Goal: Task Accomplishment & Management: Complete application form

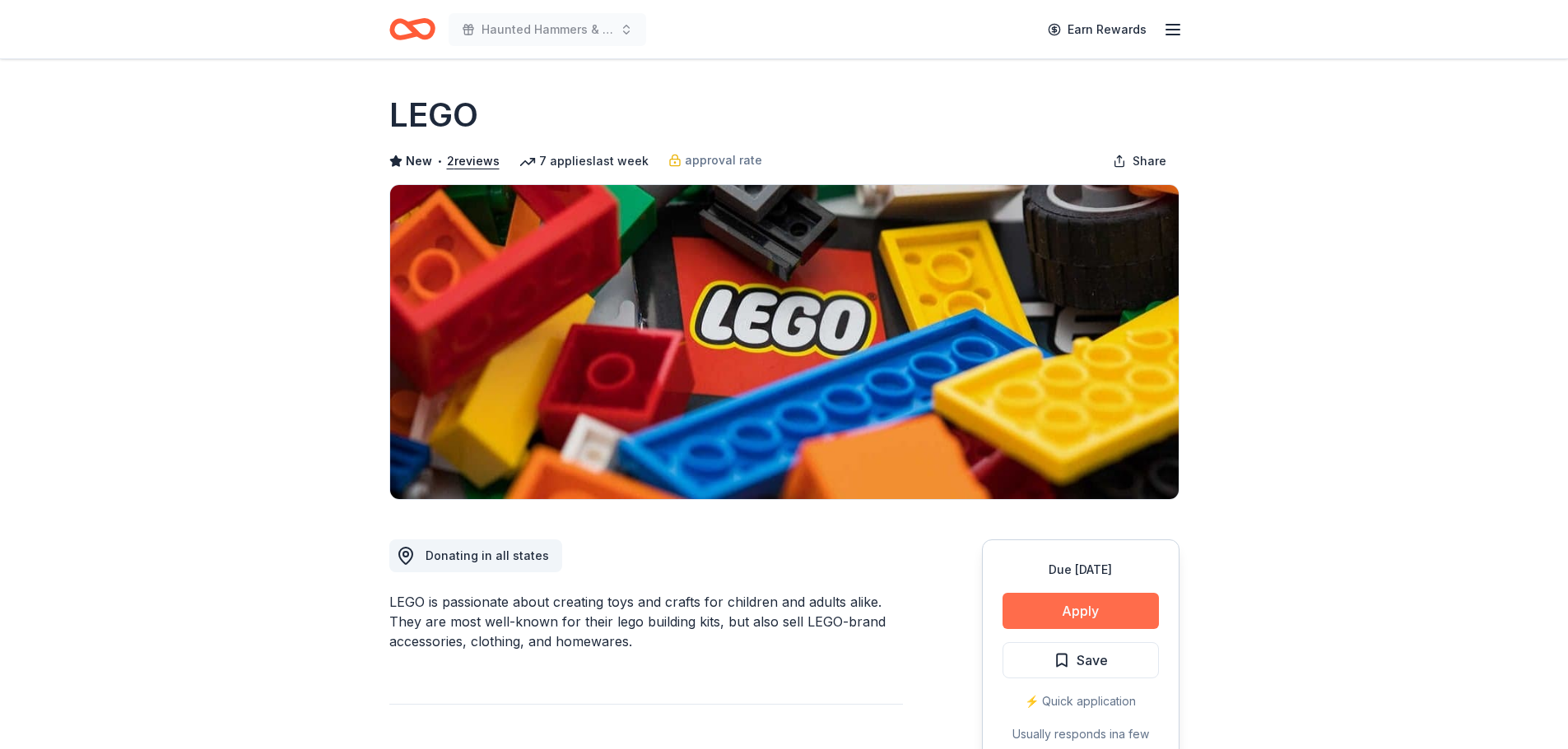
click at [1060, 617] on button "Apply" at bounding box center [1080, 611] width 157 height 36
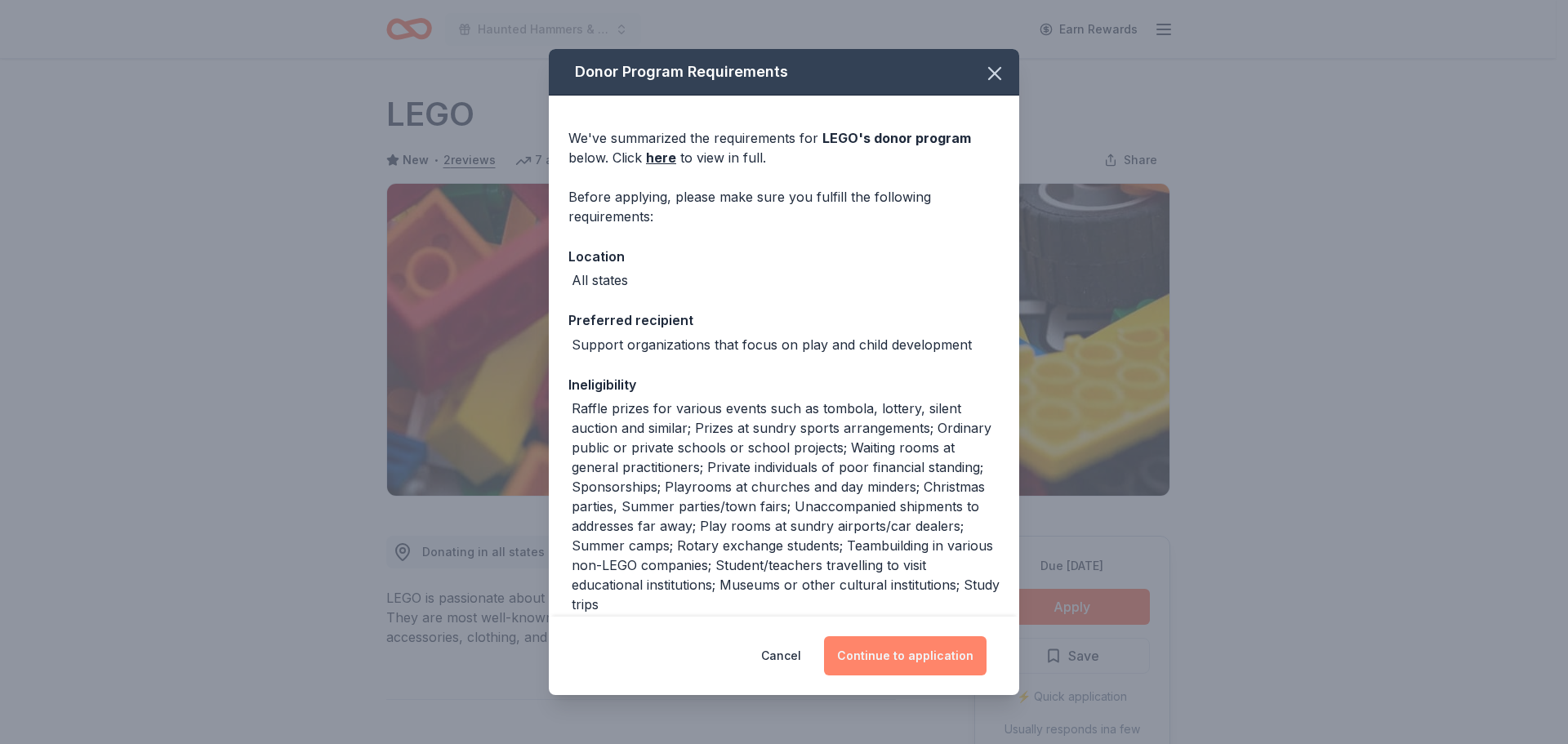
click at [894, 653] on button "Continue to application" at bounding box center [904, 656] width 163 height 40
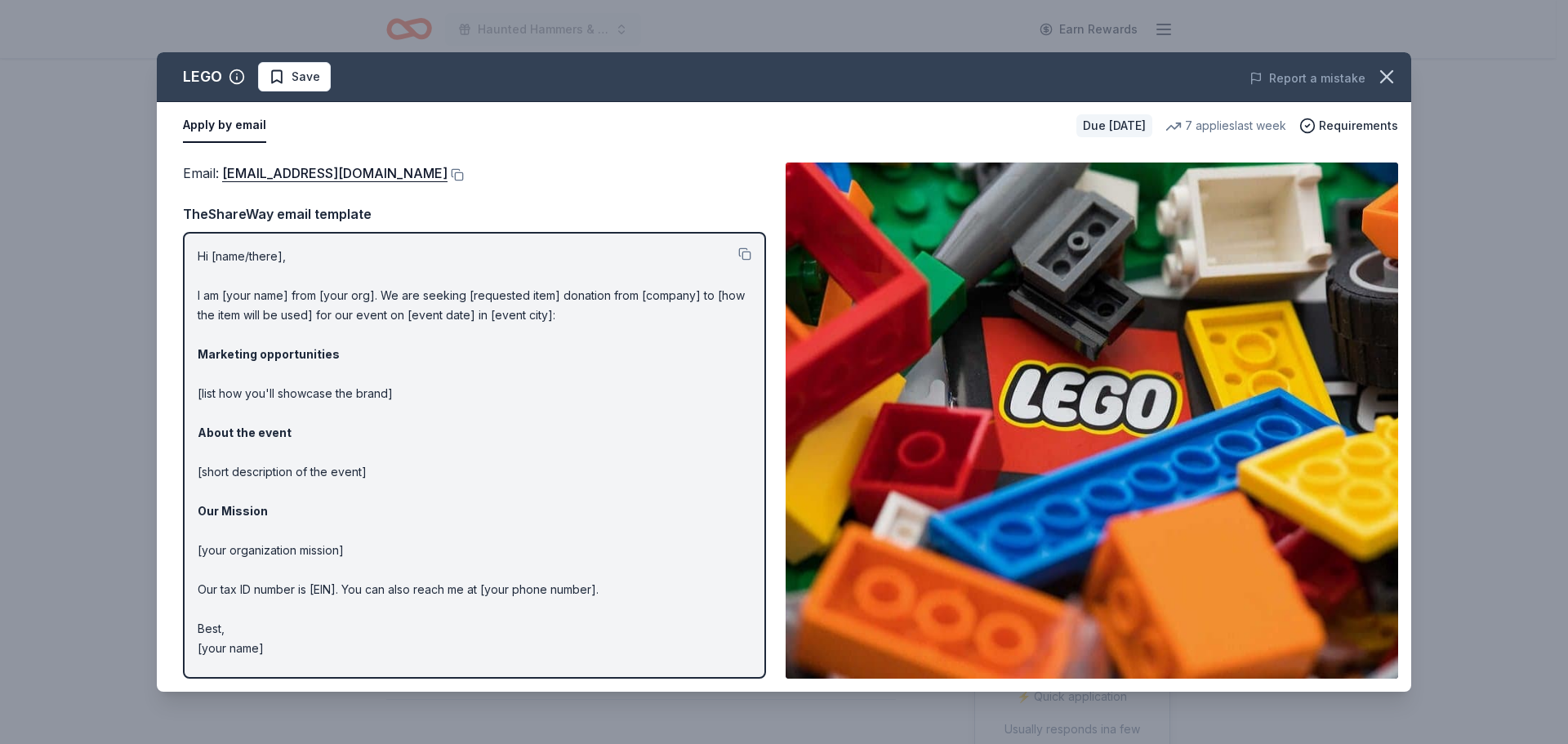
drag, startPoint x: 1394, startPoint y: 77, endPoint x: 1102, endPoint y: 63, distance: 292.3
click at [1393, 77] on icon "button" at bounding box center [1386, 76] width 23 height 23
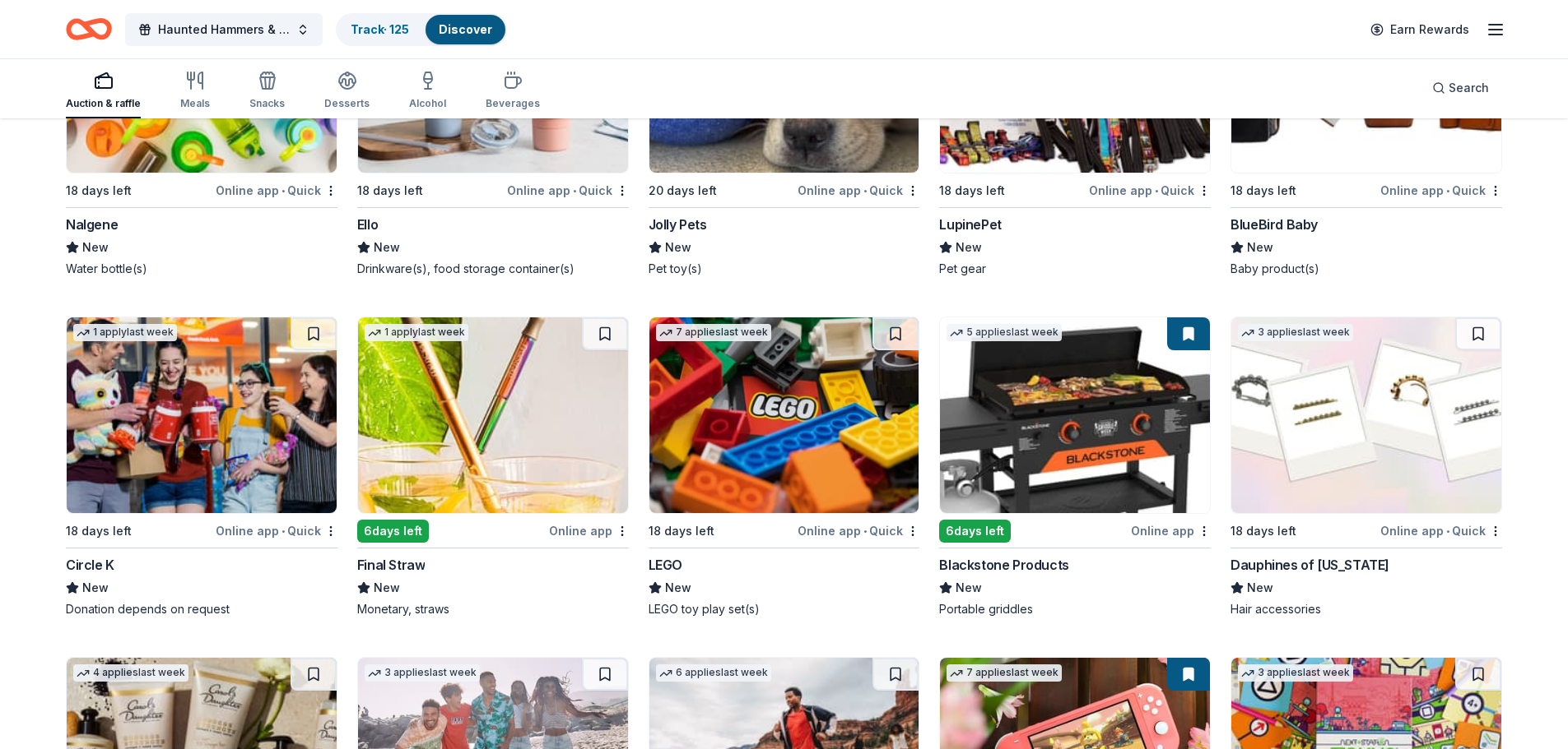
scroll to position [12267, 0]
click at [1073, 424] on img at bounding box center [1074, 415] width 270 height 195
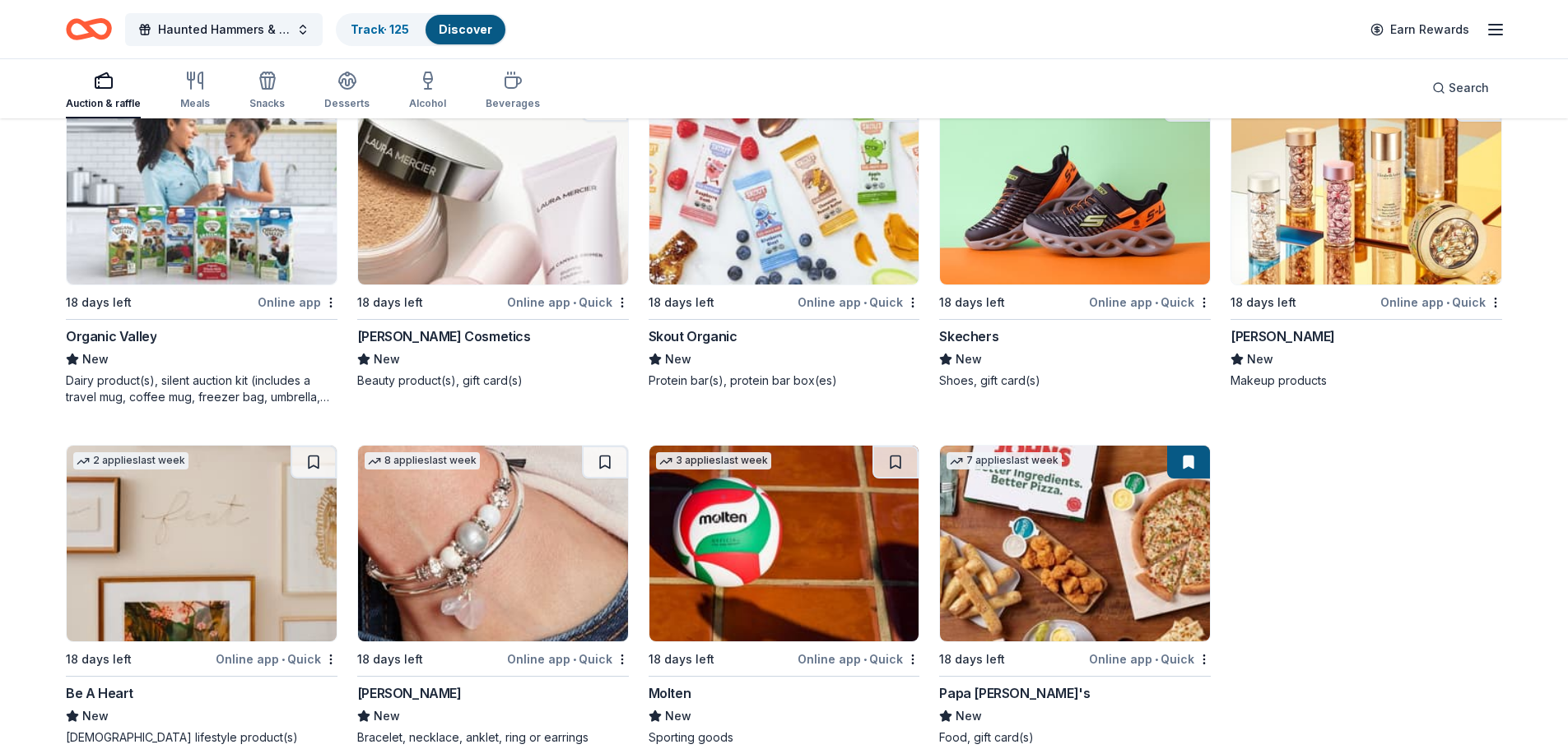
scroll to position [13207, 0]
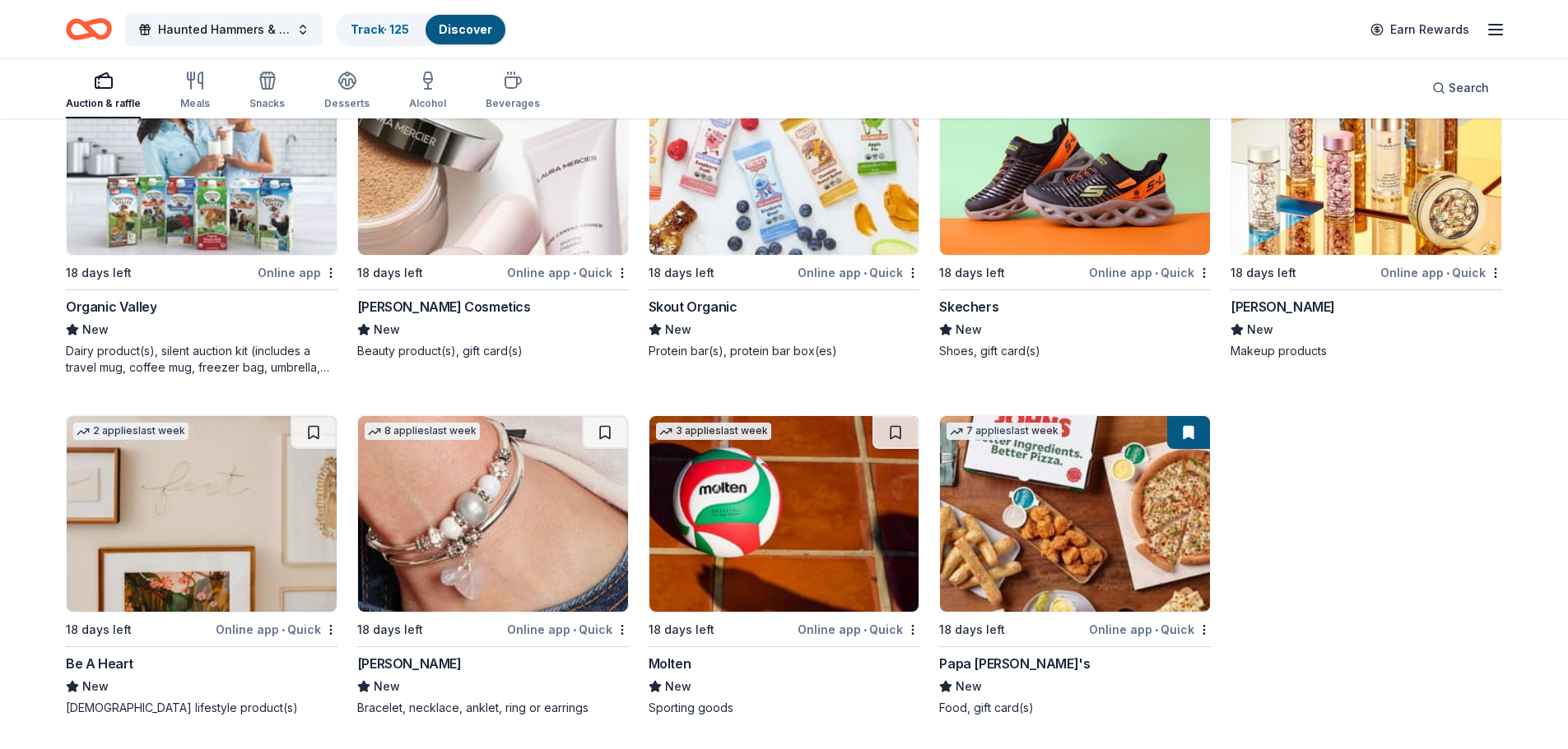
click at [481, 519] on img at bounding box center [492, 514] width 270 height 195
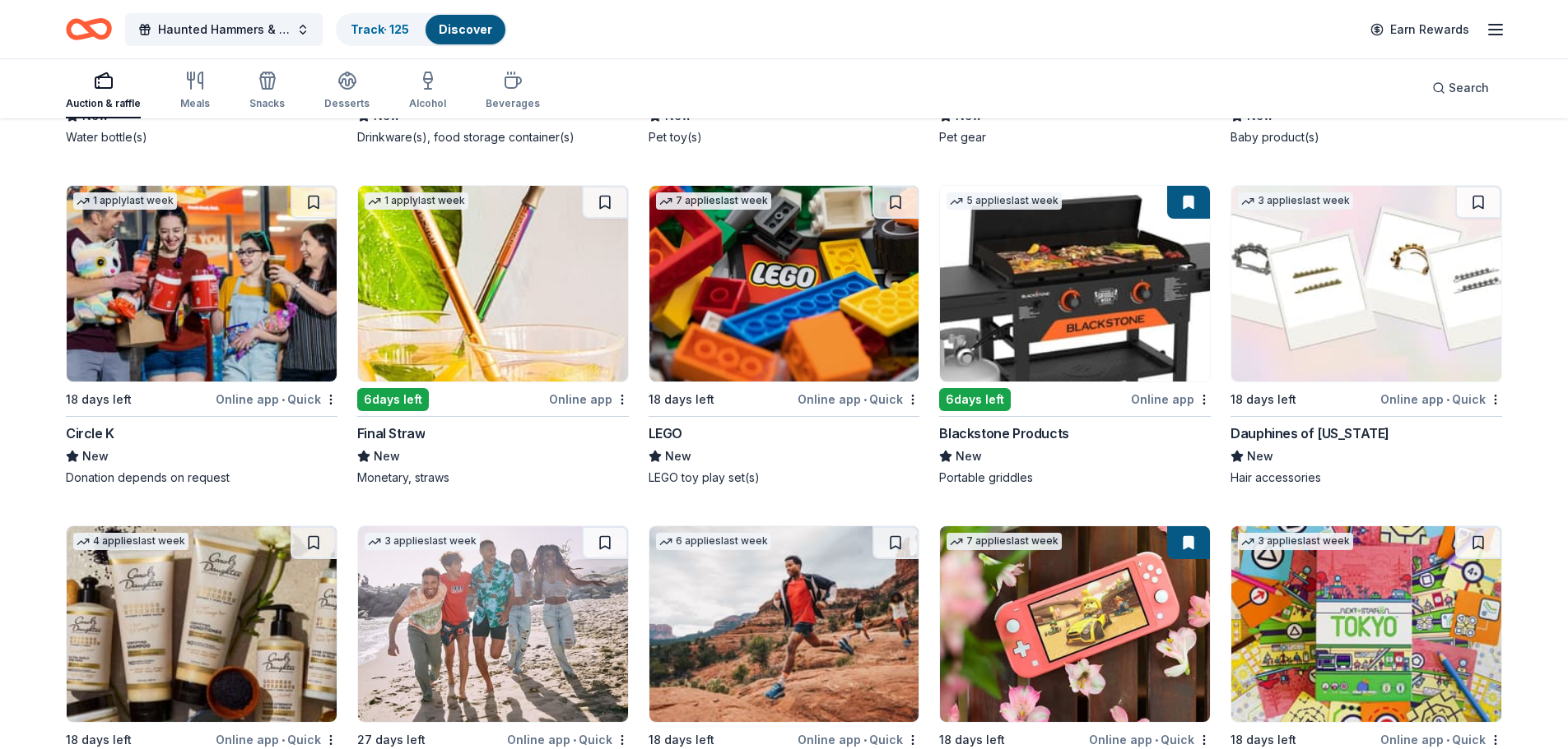
scroll to position [12055, 0]
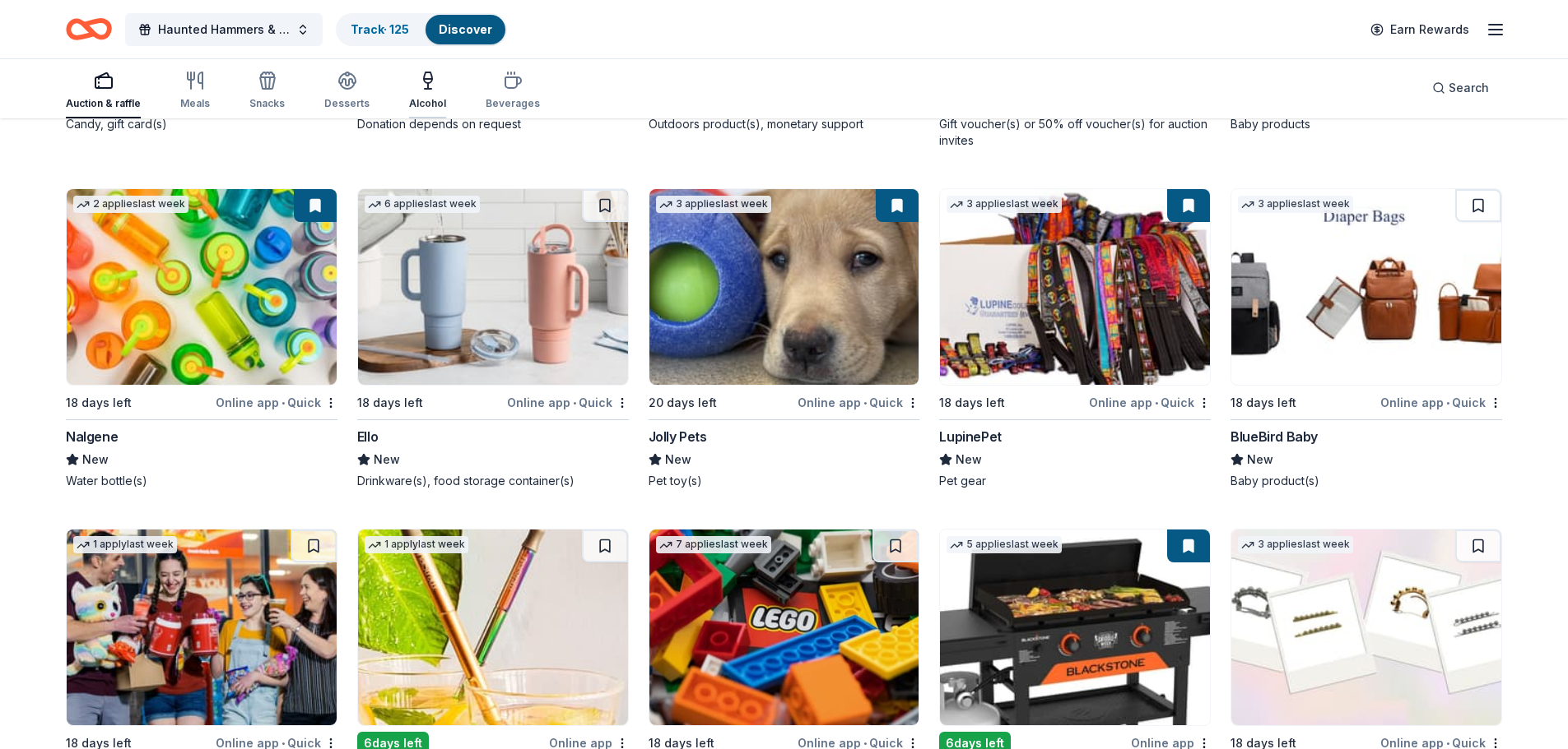
click at [425, 90] on icon "button" at bounding box center [427, 80] width 19 height 19
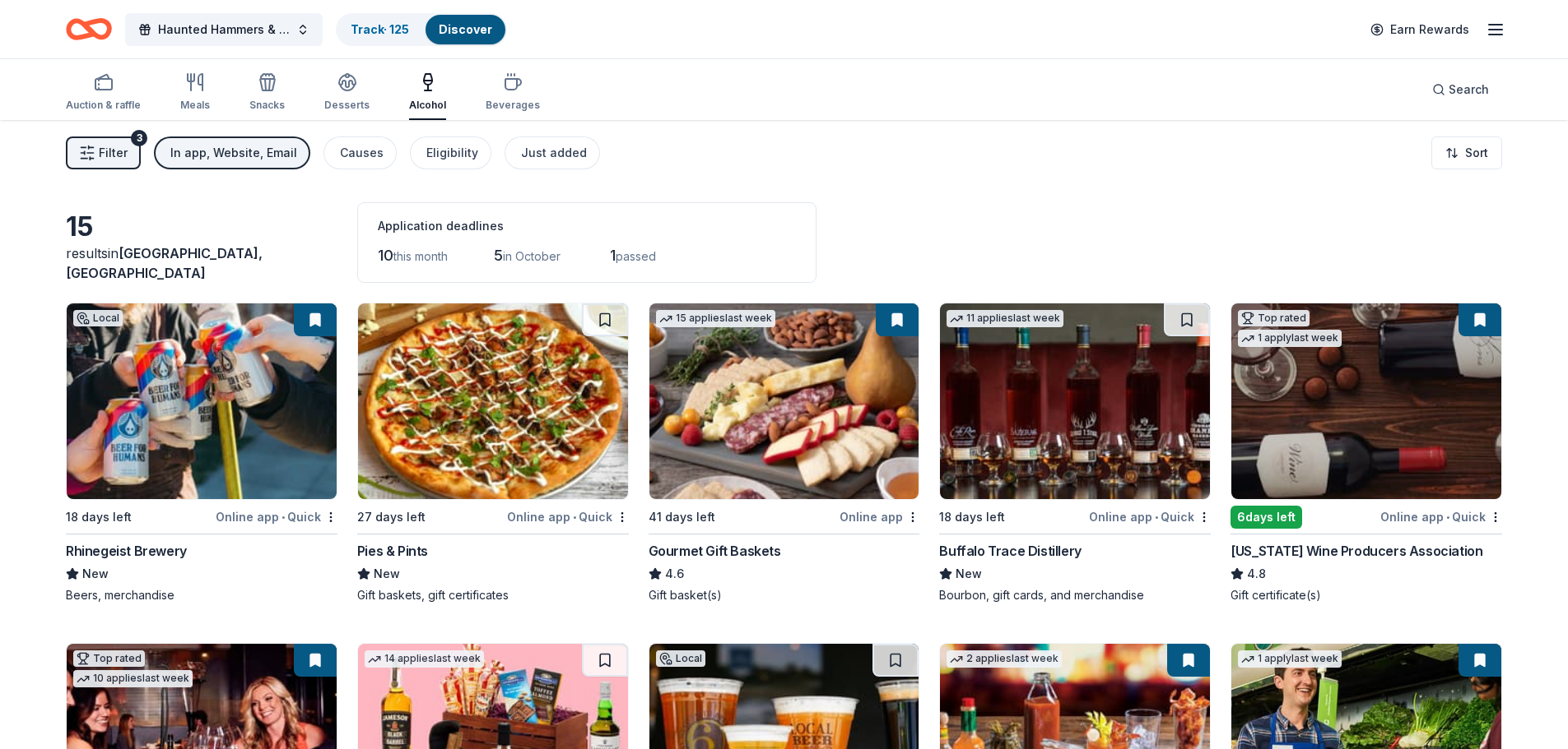
click at [116, 144] on span "Filter" at bounding box center [113, 153] width 29 height 19
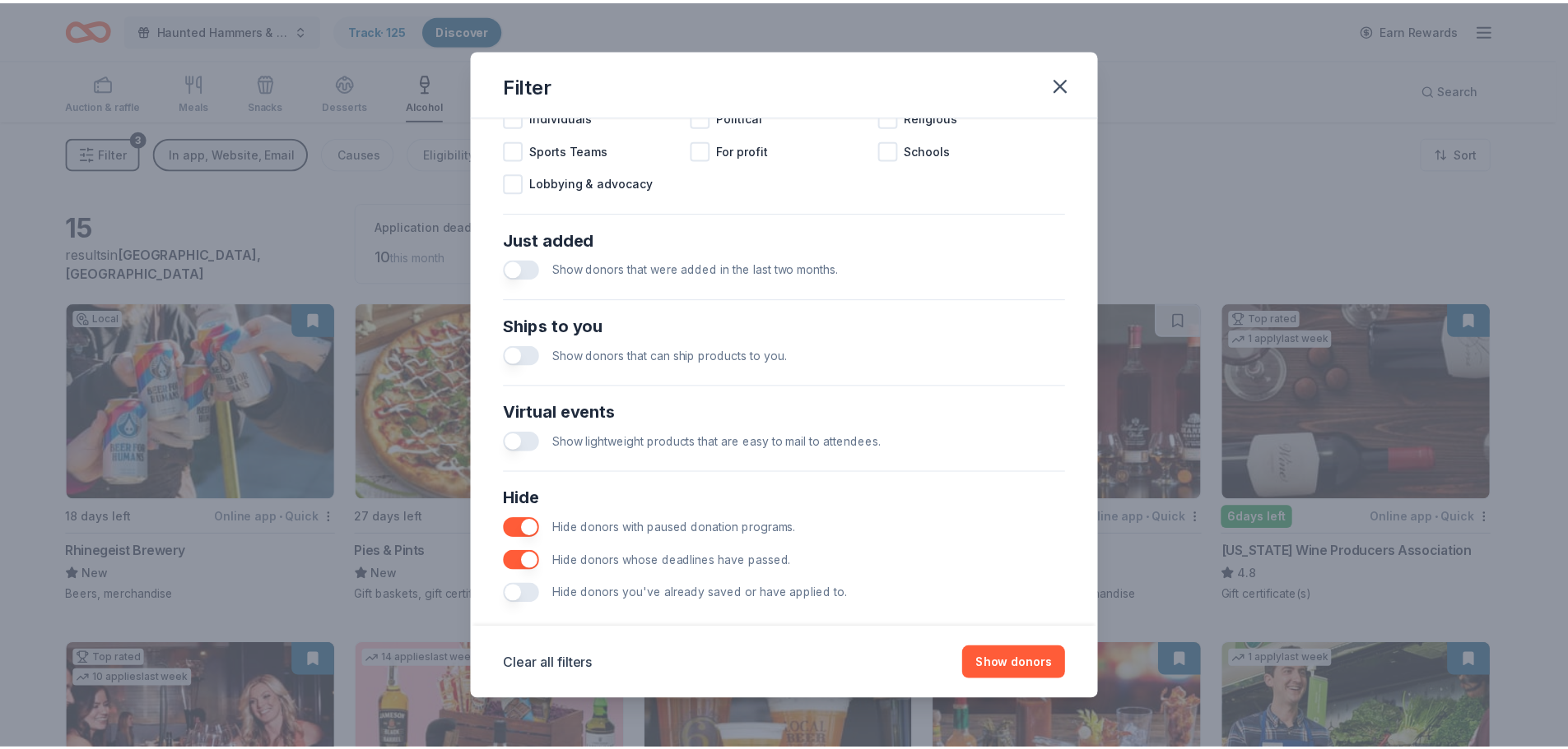
scroll to position [572, 0]
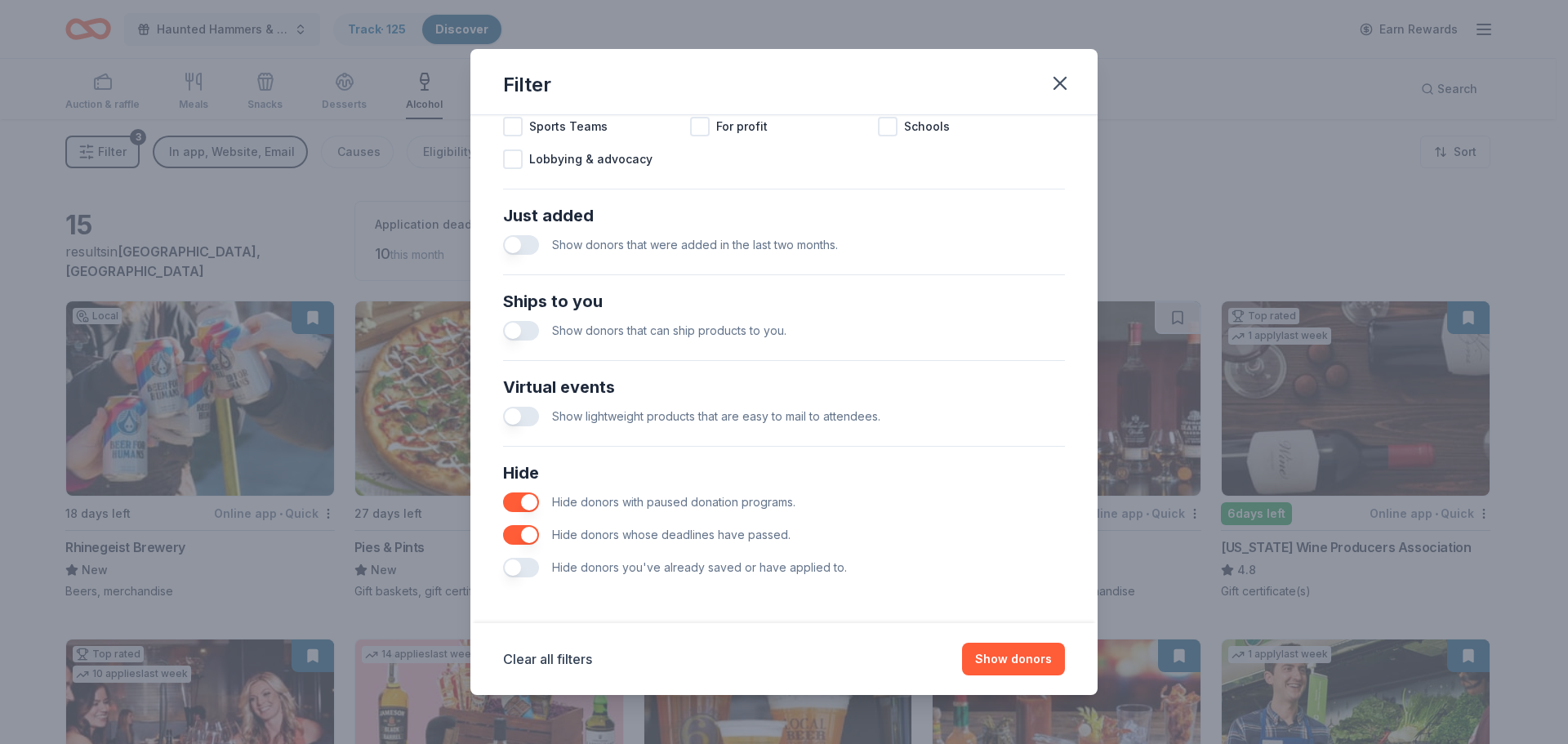
click at [513, 570] on button "button" at bounding box center [520, 567] width 36 height 19
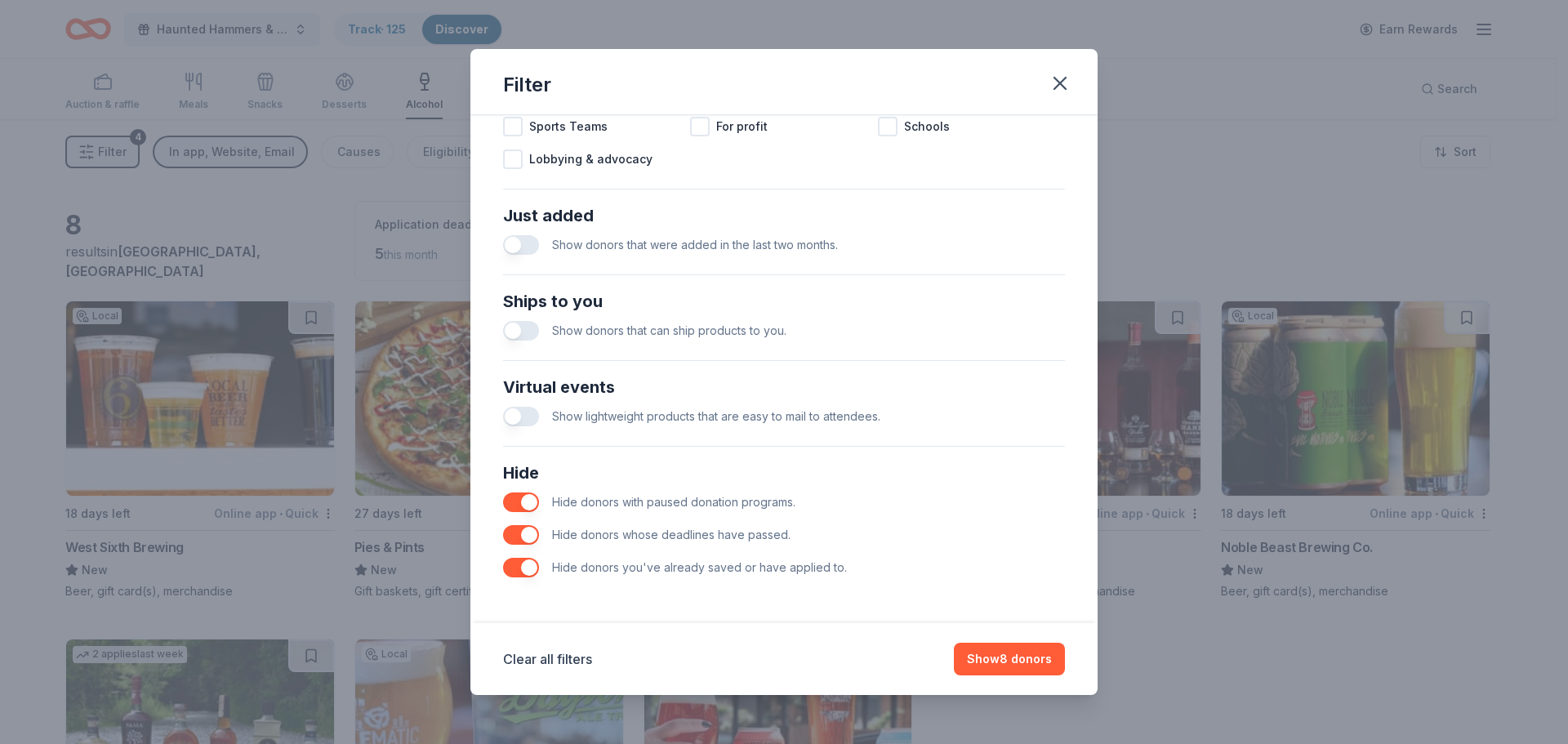
drag, startPoint x: 1059, startPoint y: 77, endPoint x: 1073, endPoint y: 86, distance: 16.6
click at [1061, 77] on icon "button" at bounding box center [1060, 83] width 23 height 23
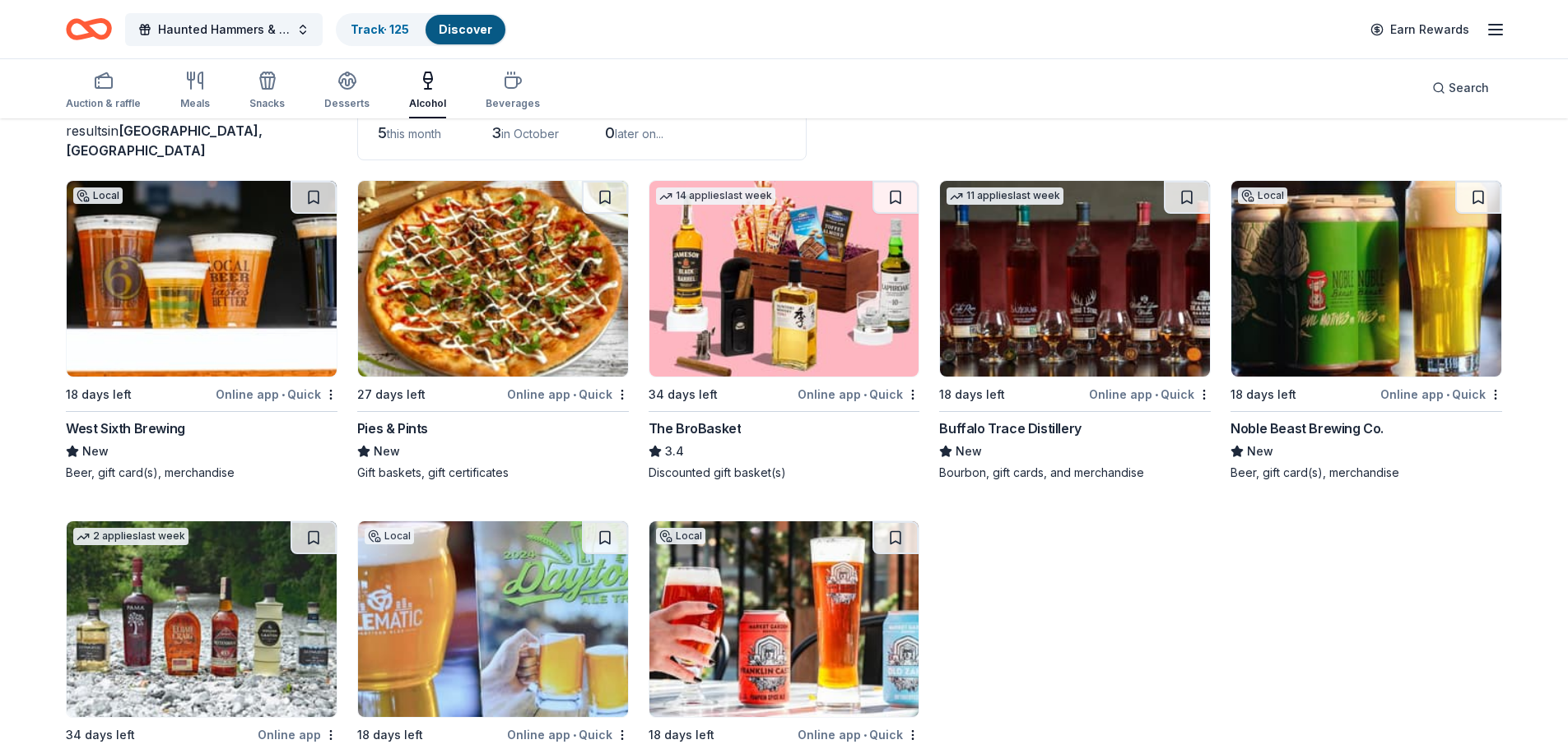
scroll to position [244, 0]
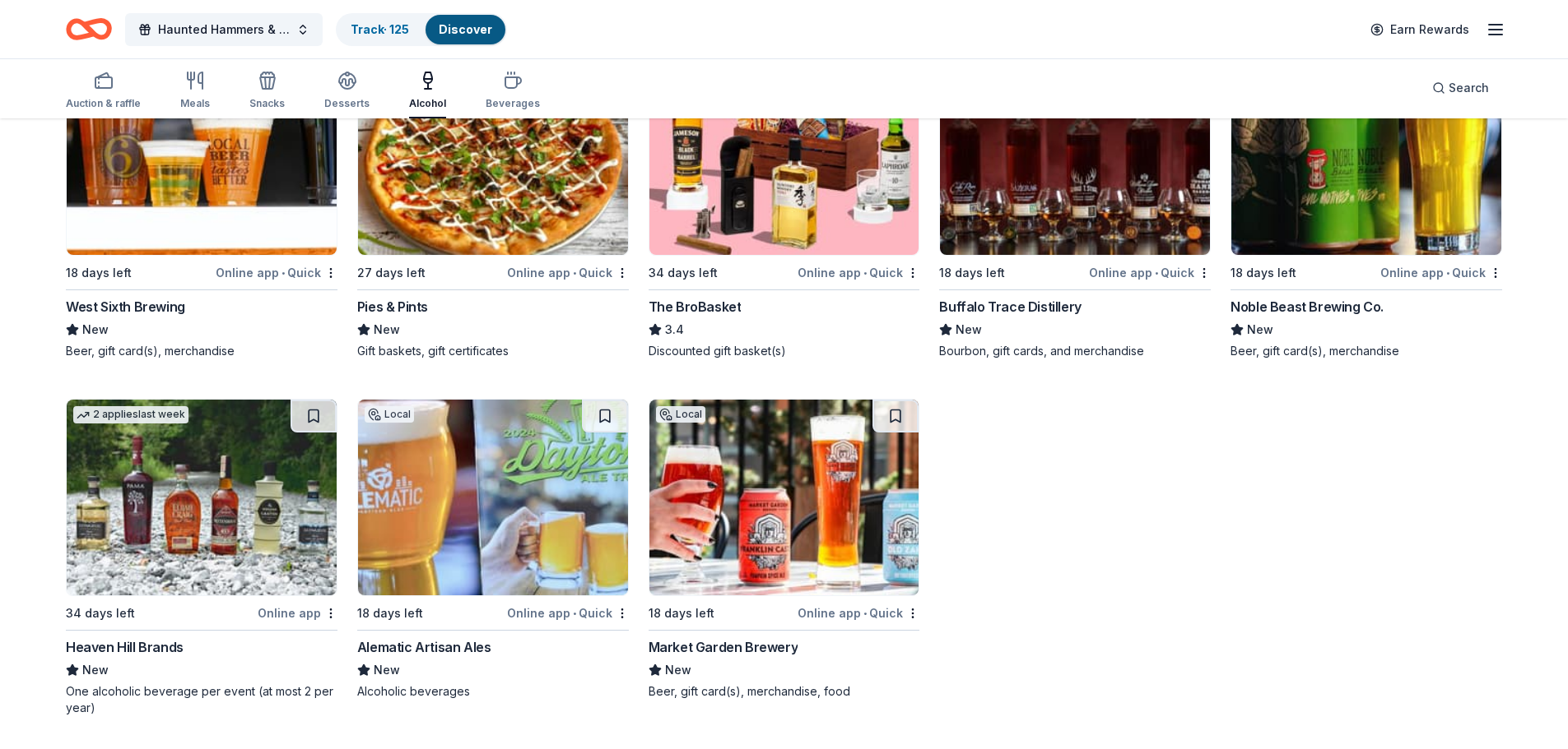
click at [1362, 208] on img at bounding box center [1365, 156] width 270 height 195
click at [829, 519] on img at bounding box center [784, 497] width 270 height 195
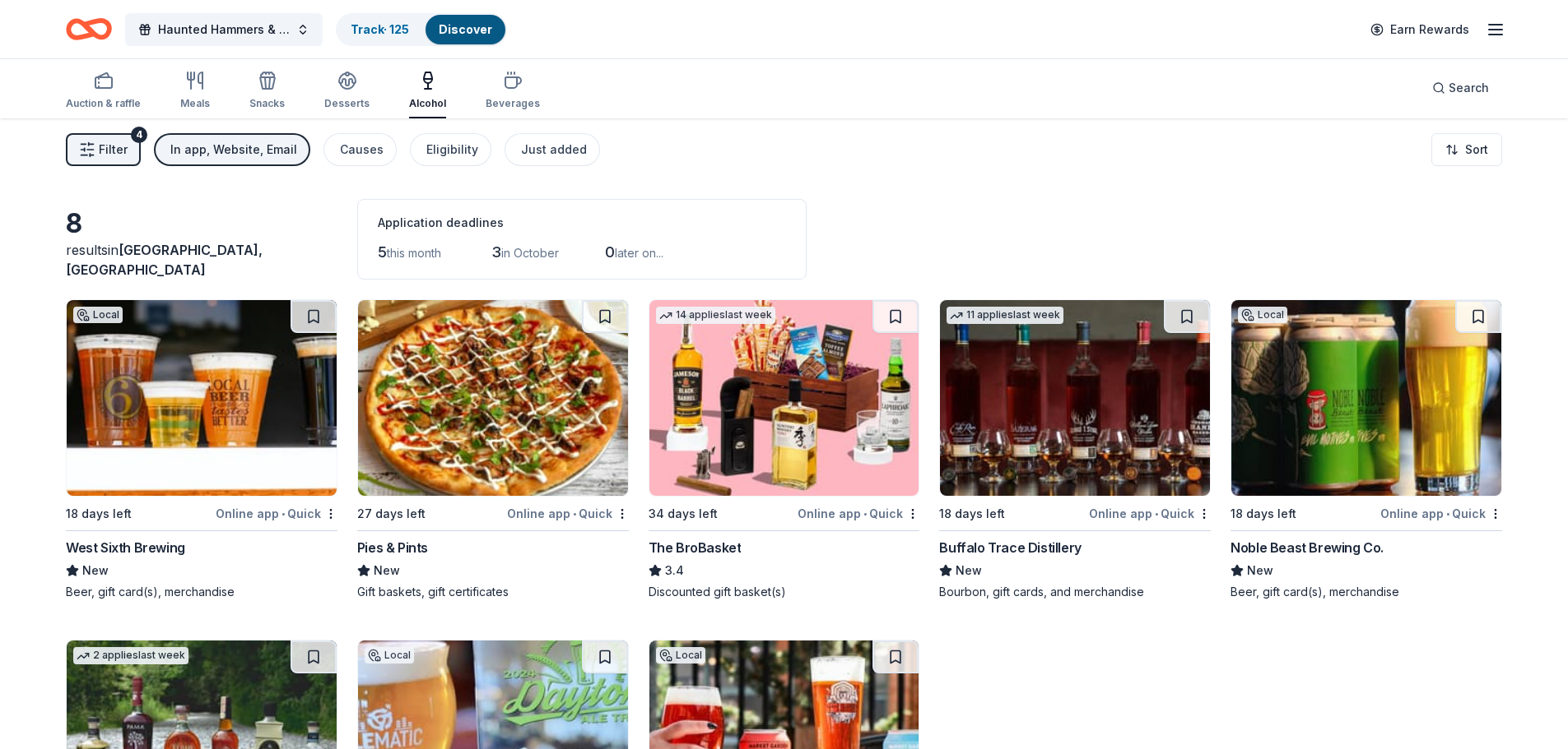
scroll to position [0, 0]
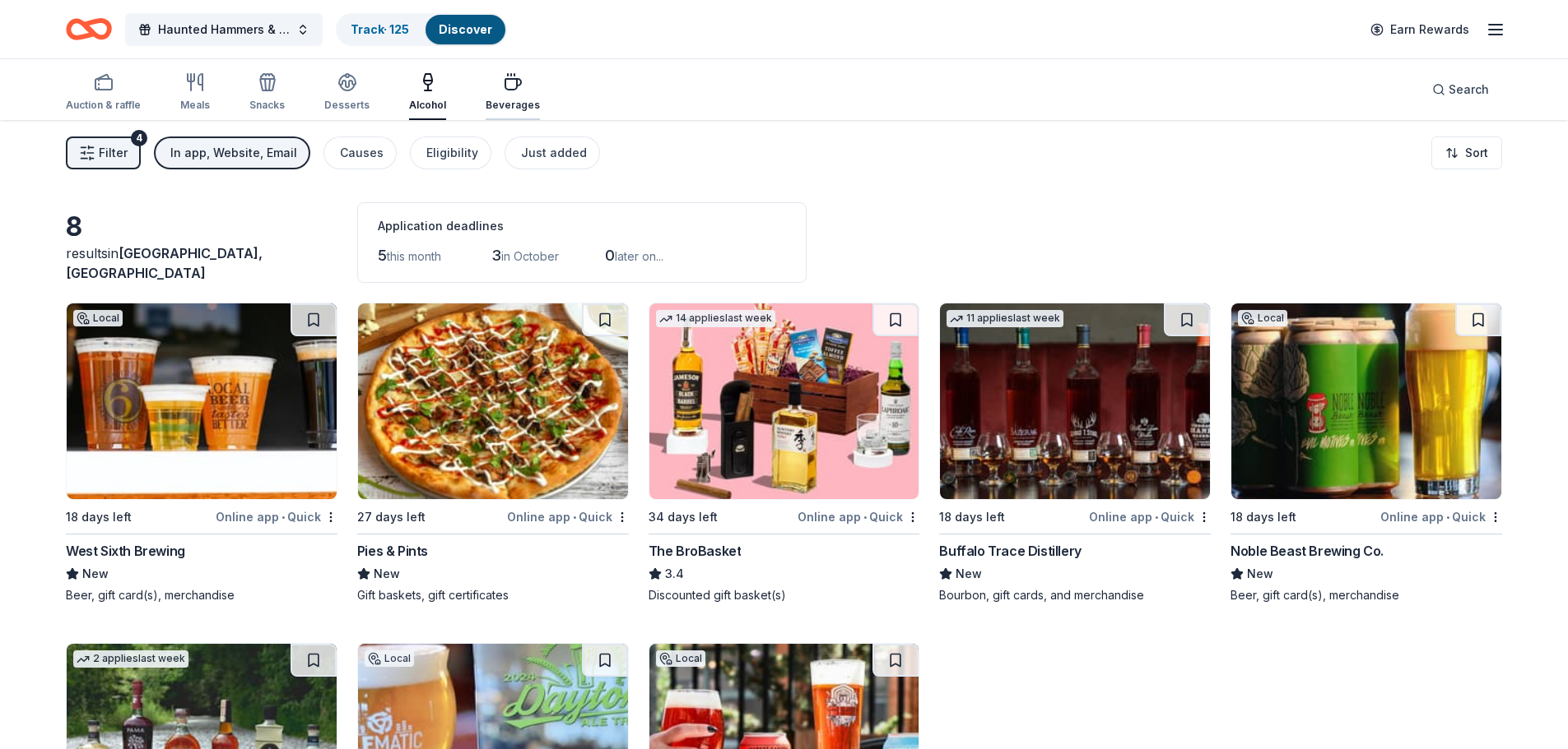
click at [503, 76] on icon "button" at bounding box center [512, 81] width 19 height 19
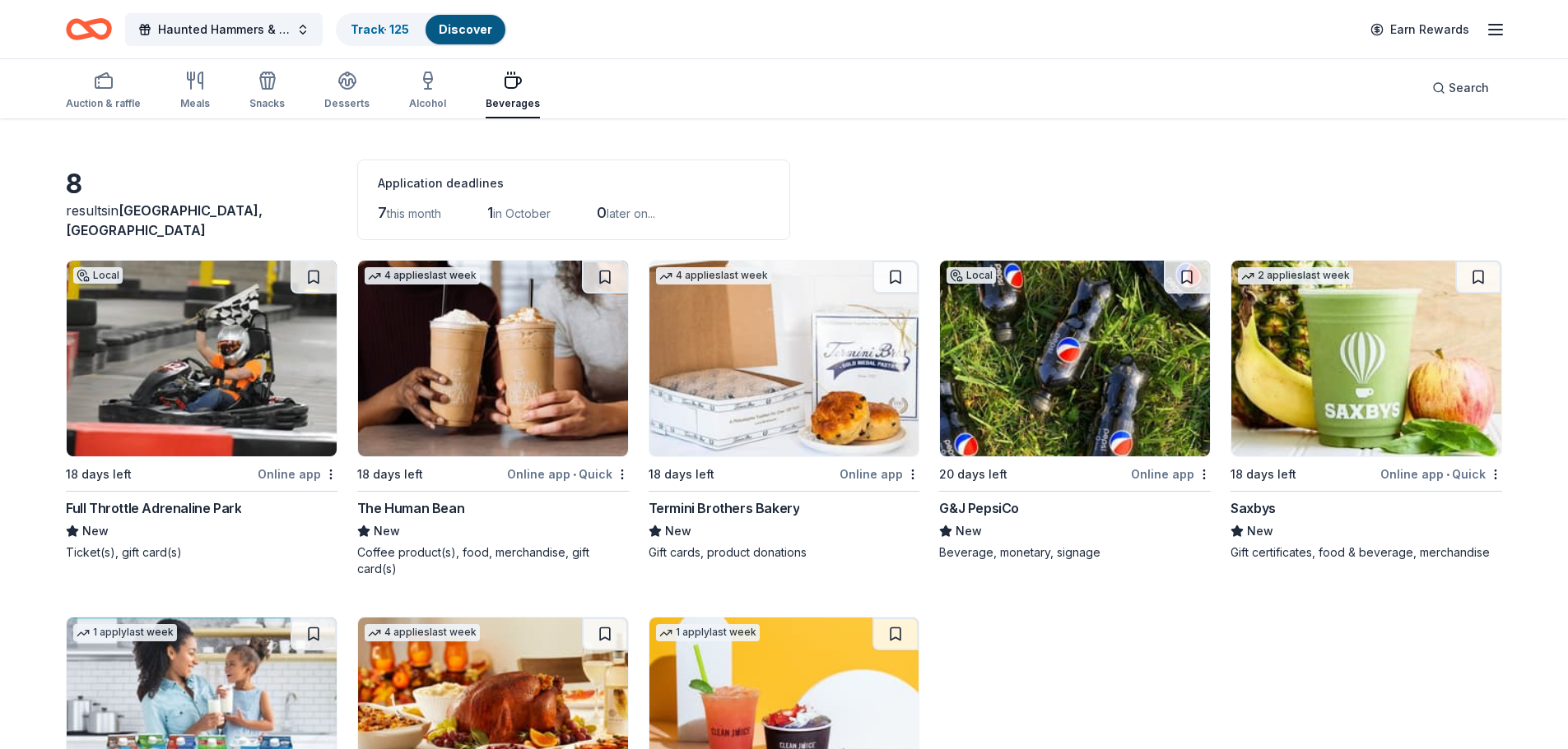
scroll to position [82, 0]
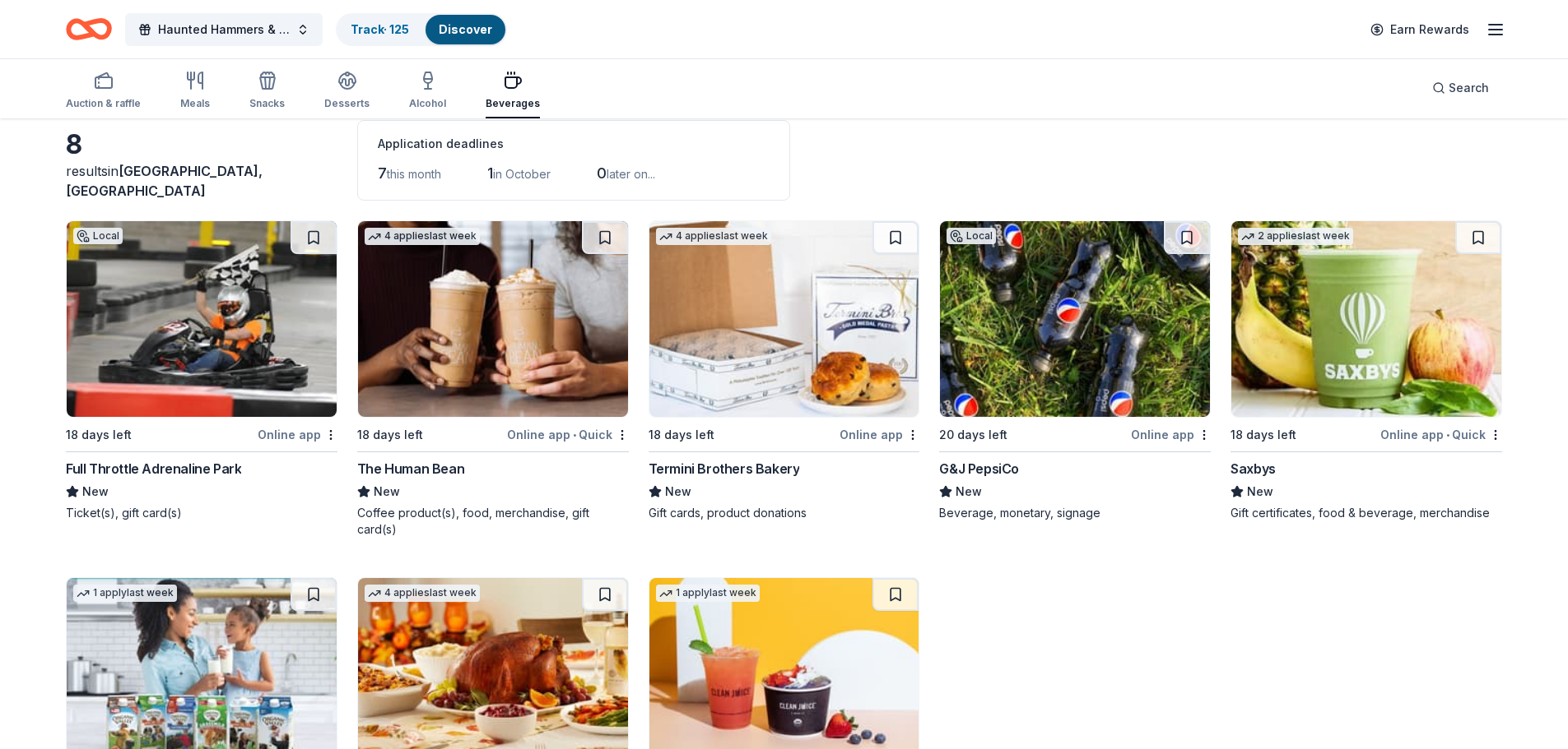
click at [1052, 385] on img at bounding box center [1074, 318] width 270 height 195
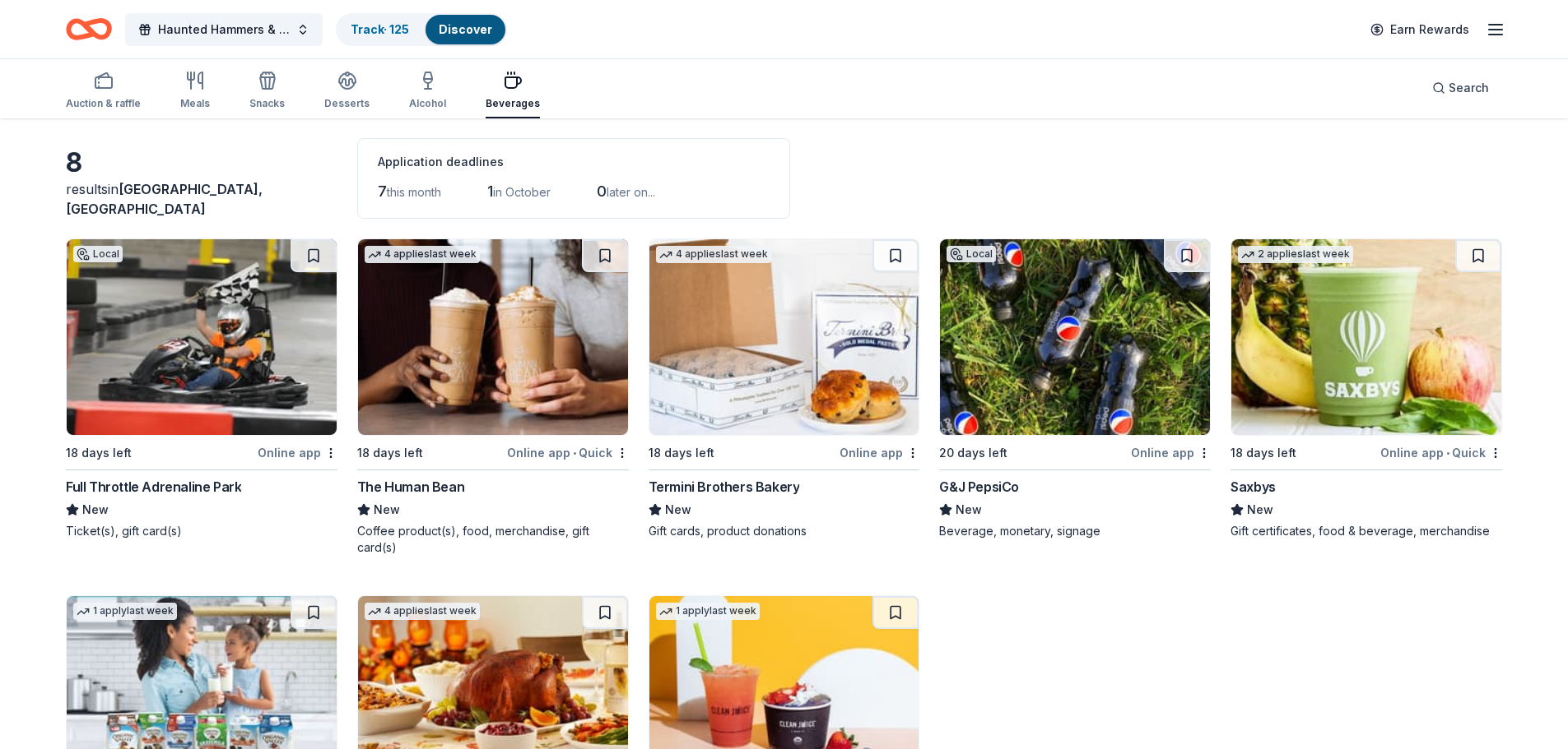
scroll to position [0, 0]
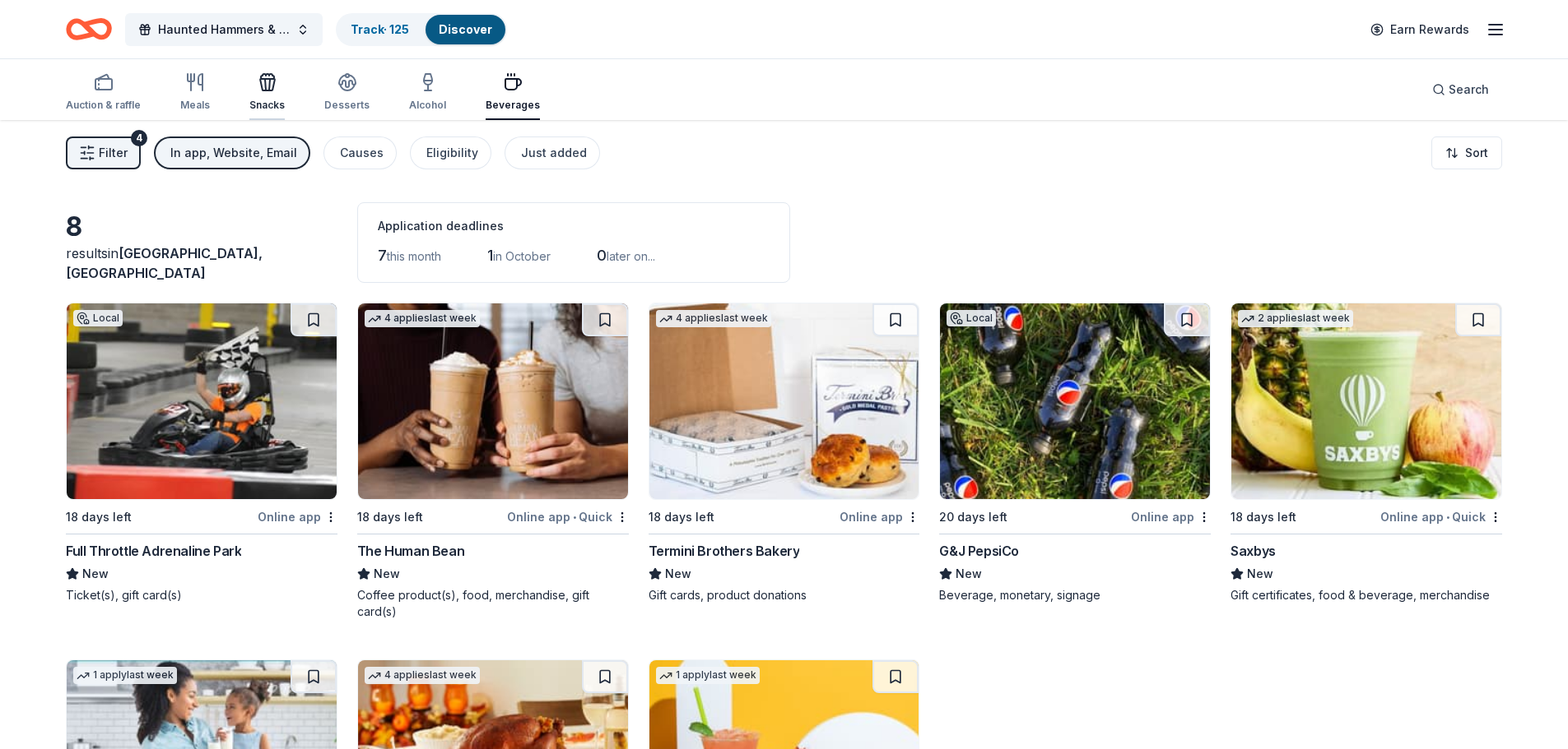
click at [270, 85] on icon "button" at bounding box center [267, 81] width 19 height 19
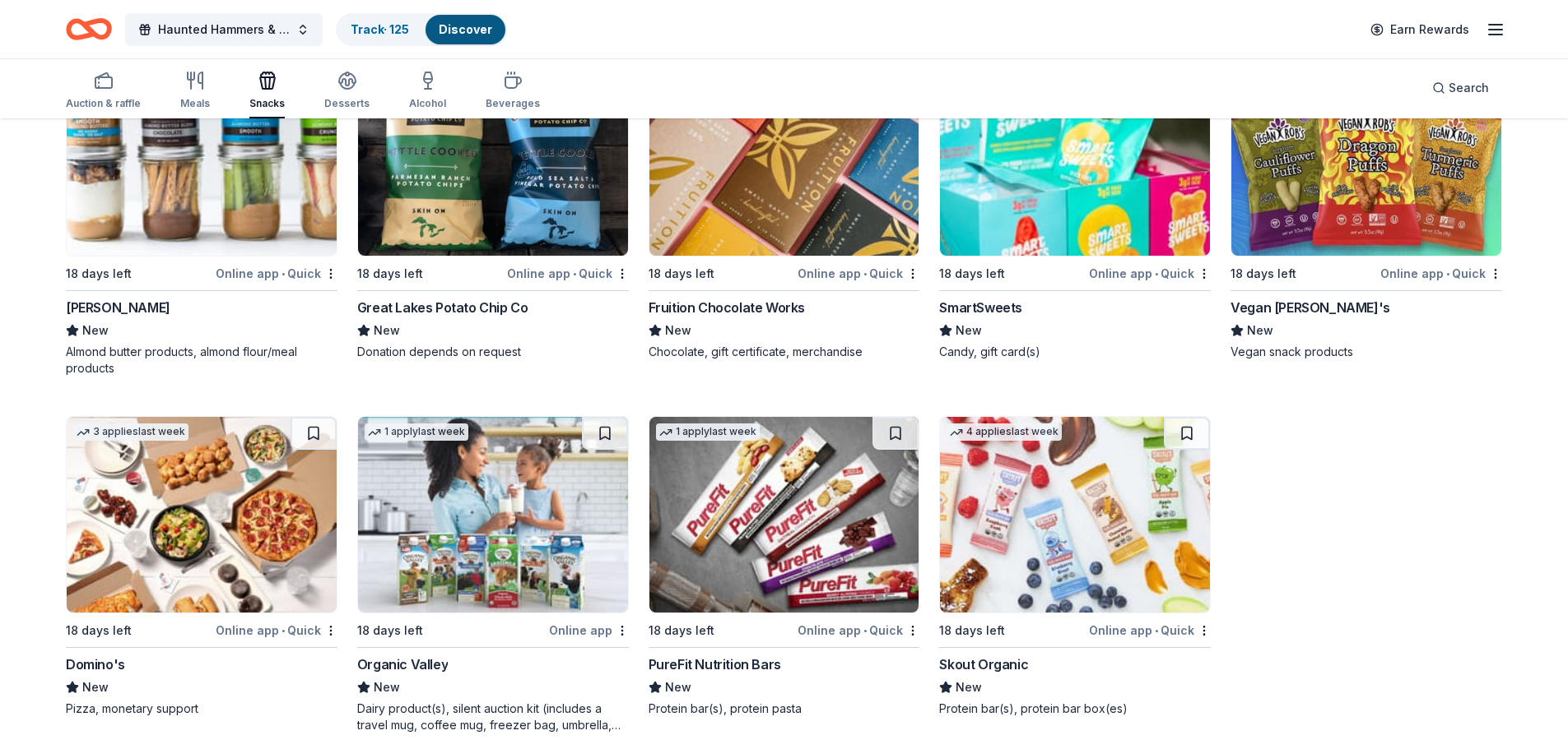
scroll to position [1316, 0]
click at [125, 536] on img at bounding box center [201, 514] width 270 height 195
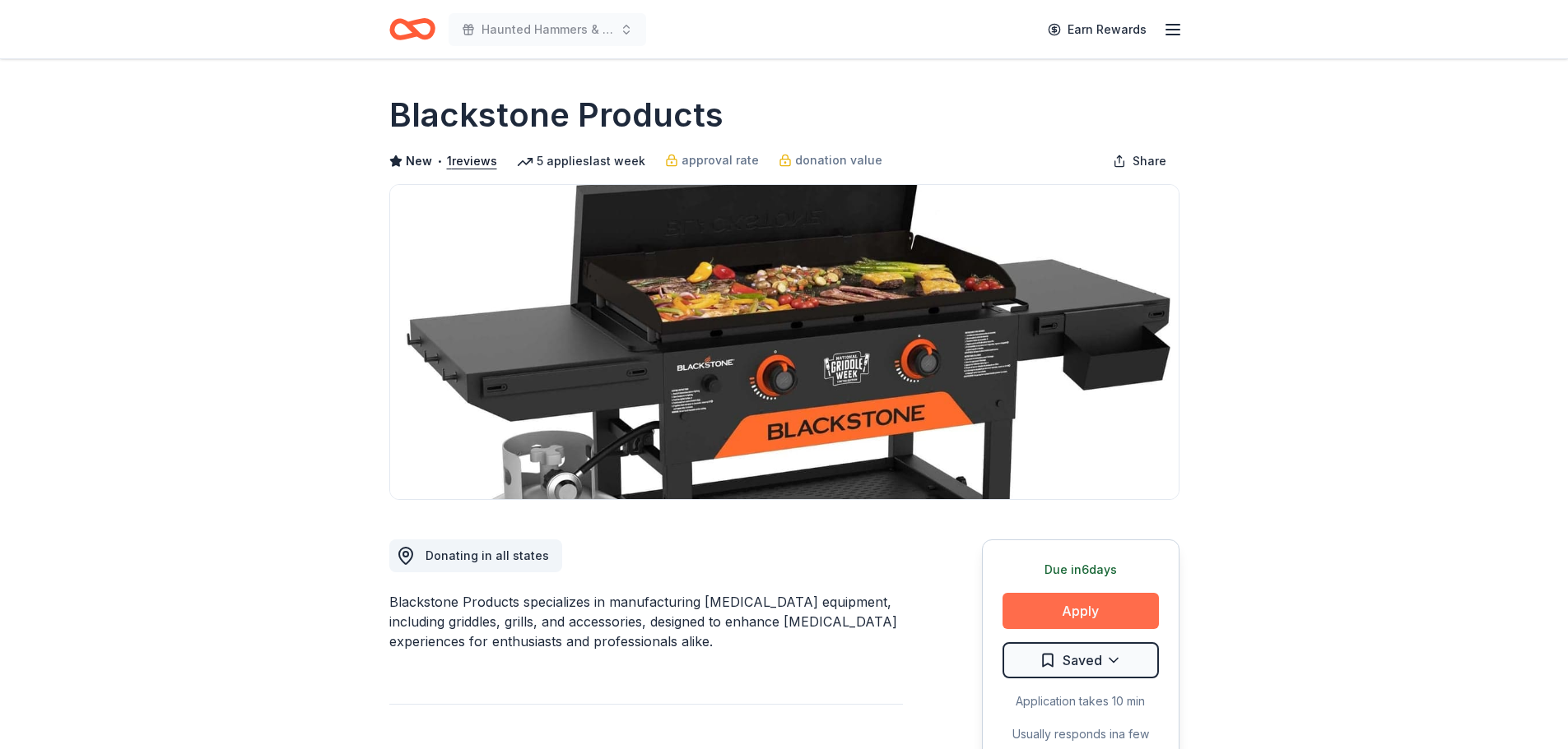
click at [1088, 616] on button "Apply" at bounding box center [1080, 611] width 157 height 36
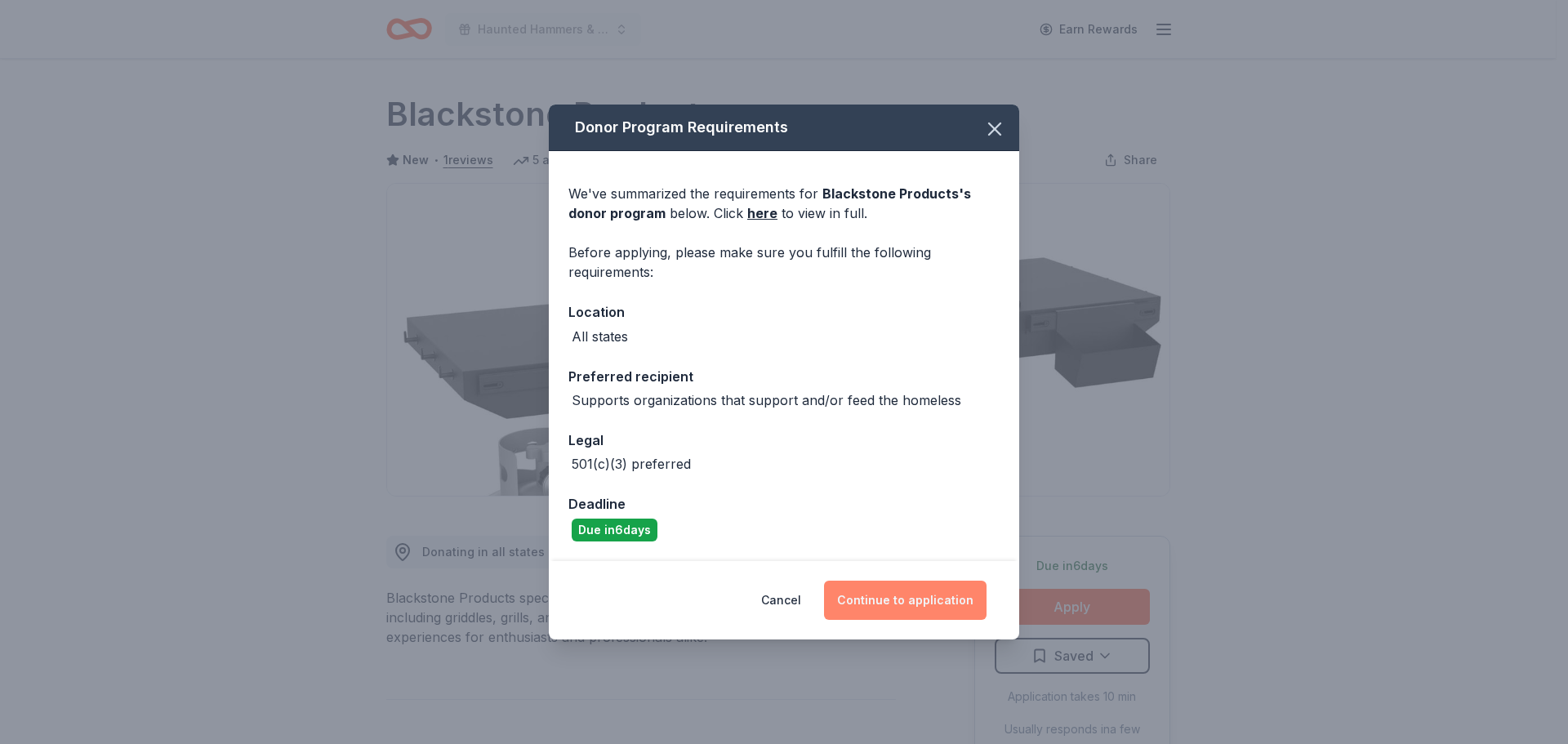
click at [903, 616] on button "Continue to application" at bounding box center [904, 601] width 163 height 40
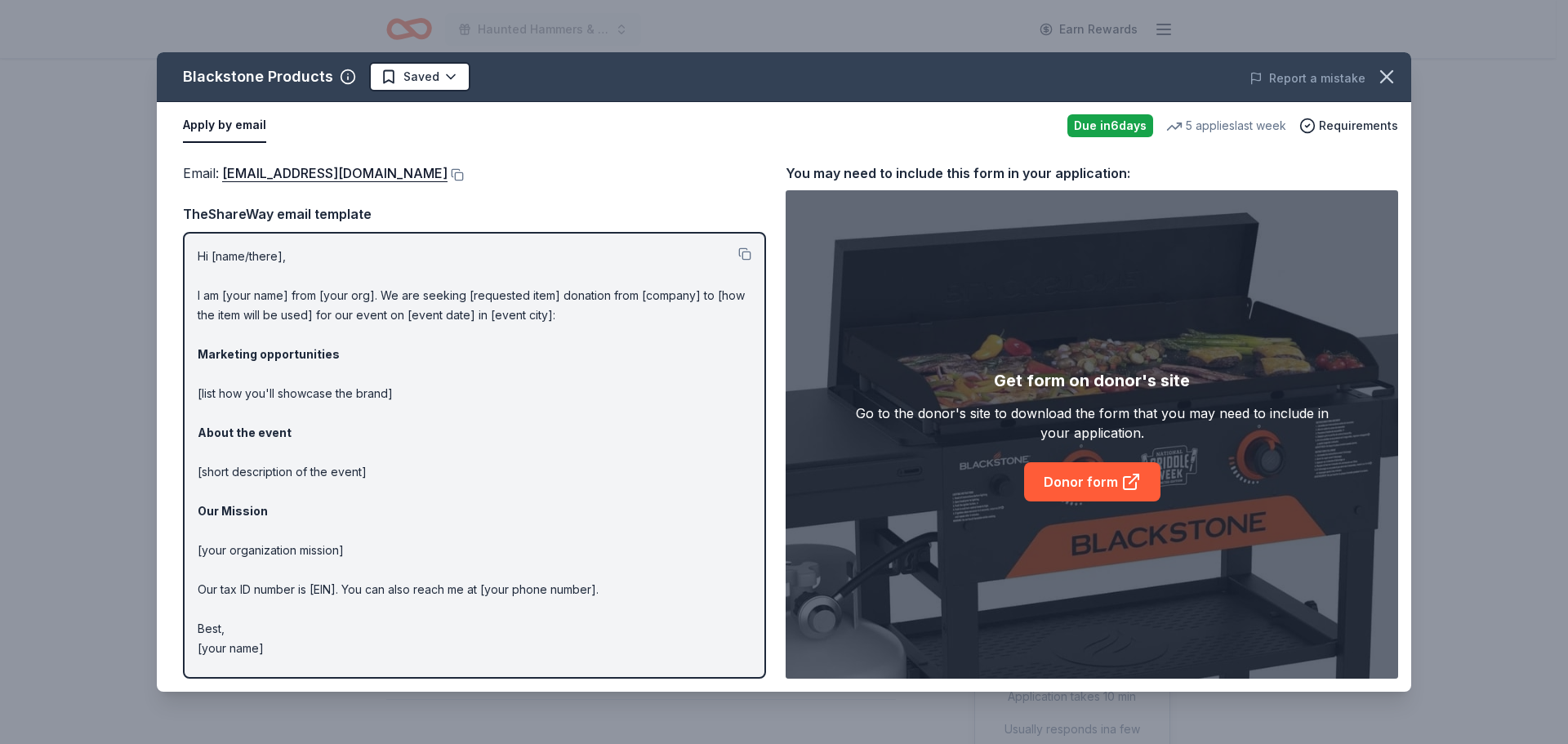
drag, startPoint x: 1388, startPoint y: 72, endPoint x: 1231, endPoint y: 36, distance: 161.1
click at [1386, 74] on icon "button" at bounding box center [1386, 76] width 23 height 23
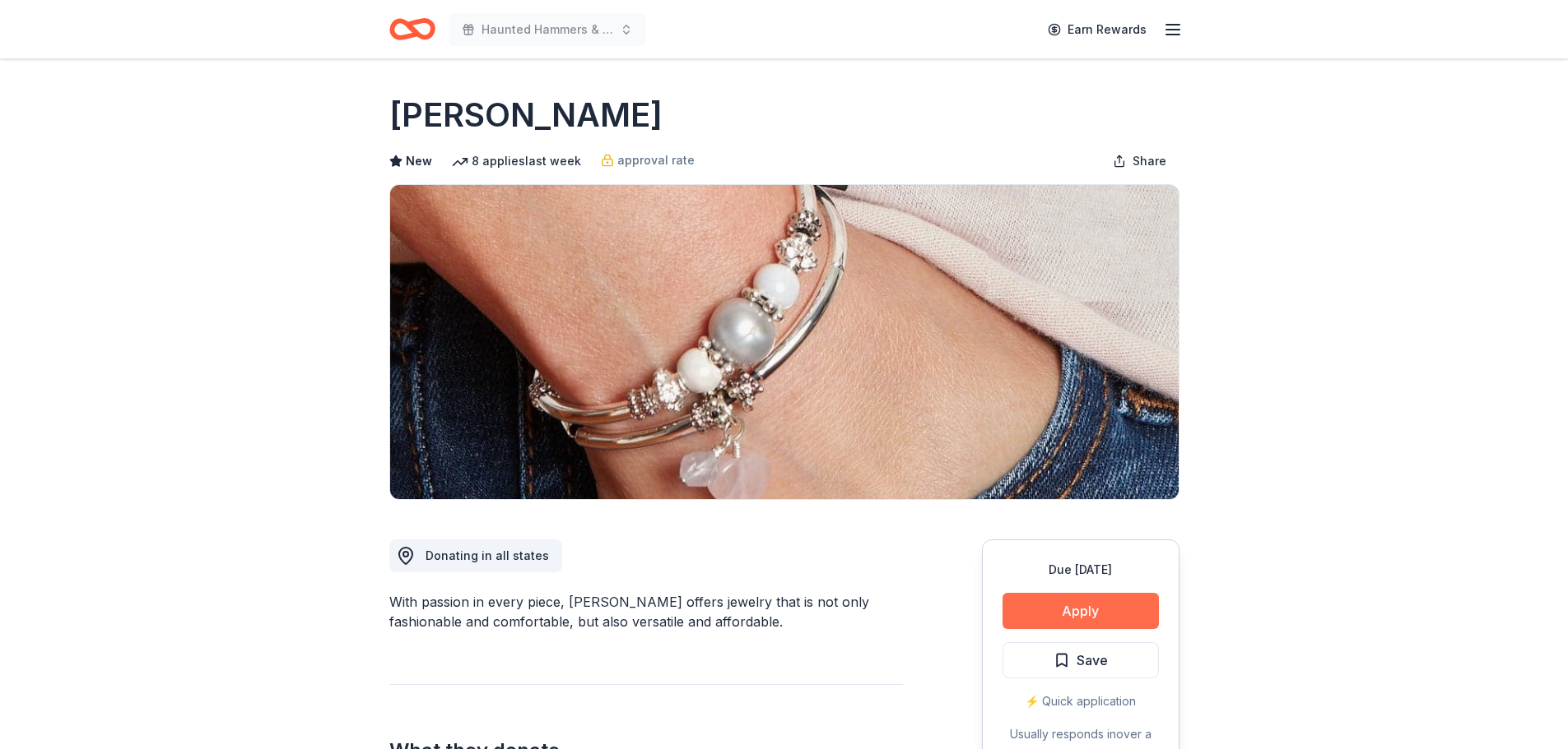
click at [1075, 616] on button "Apply" at bounding box center [1080, 611] width 157 height 36
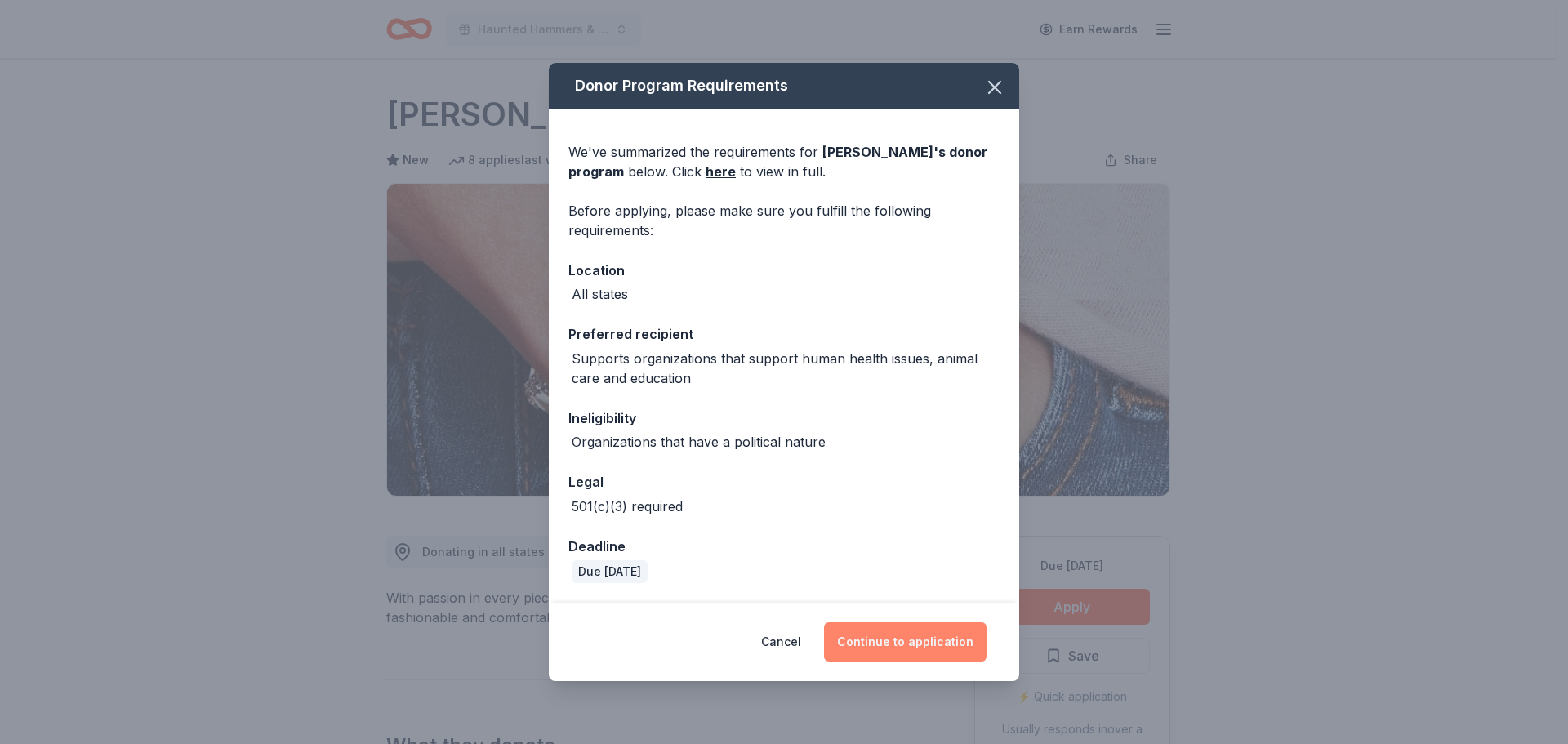
click at [910, 640] on button "Continue to application" at bounding box center [904, 642] width 163 height 40
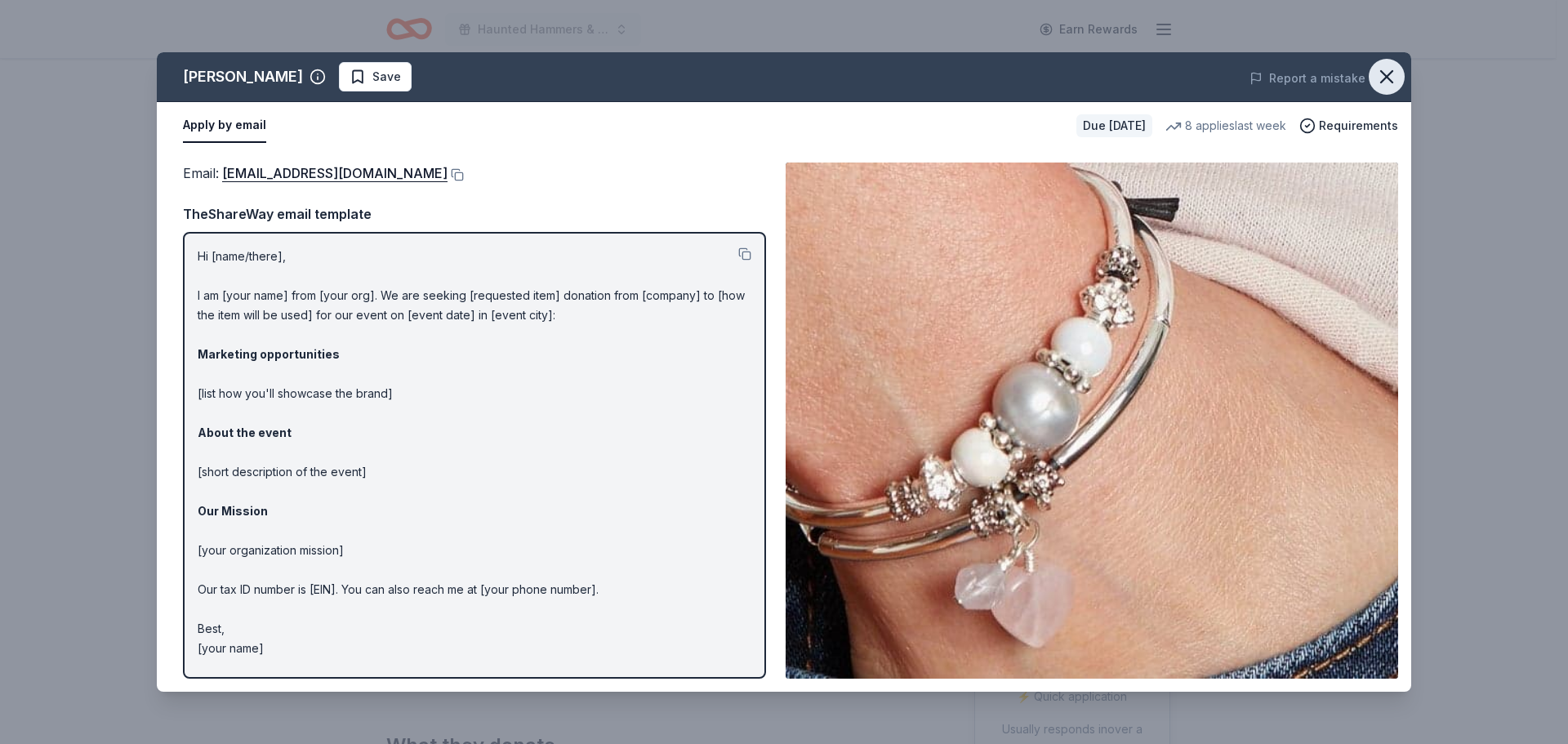
click at [1387, 74] on icon "button" at bounding box center [1386, 76] width 23 height 23
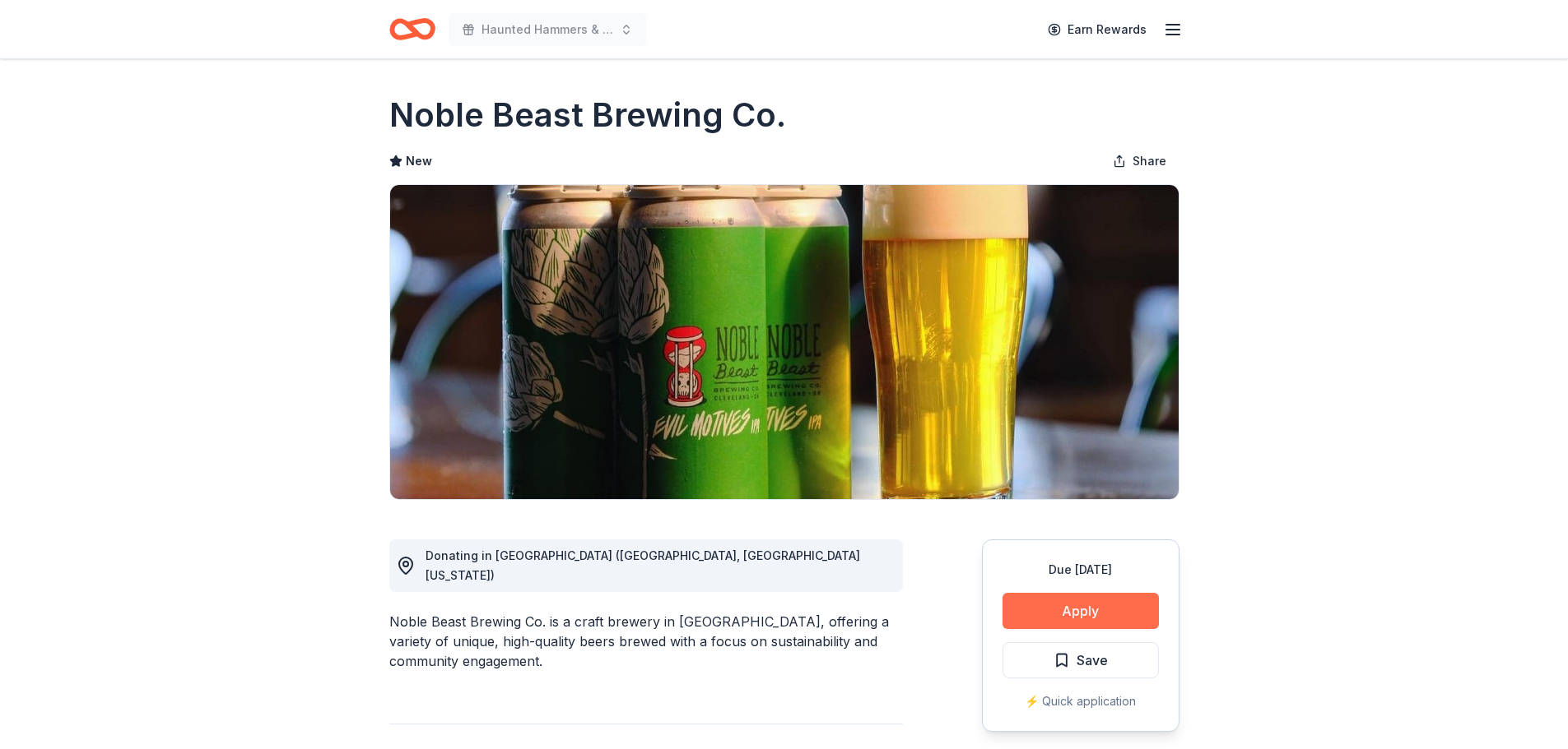
click at [1077, 614] on button "Apply" at bounding box center [1080, 611] width 157 height 36
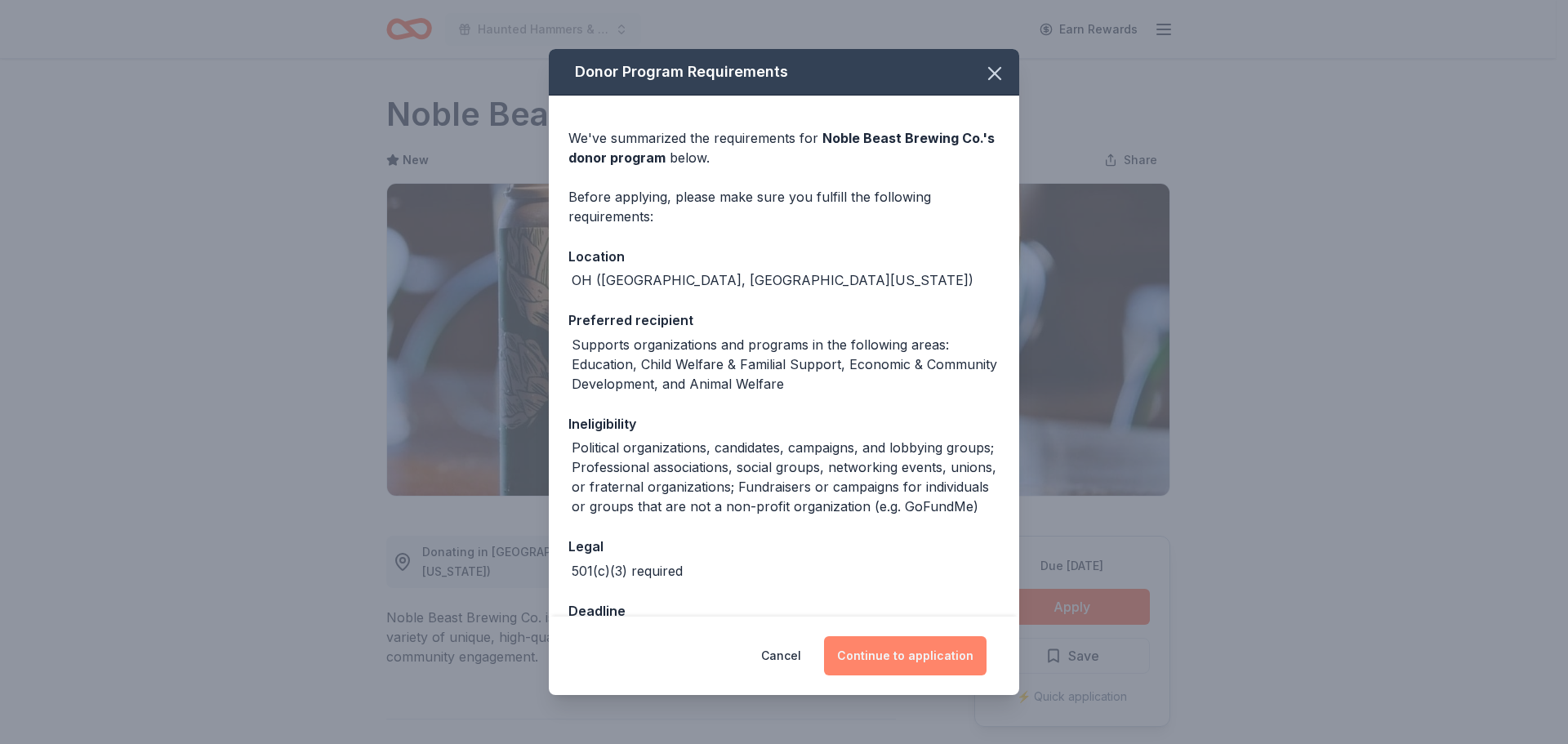
click at [893, 658] on button "Continue to application" at bounding box center [904, 656] width 163 height 40
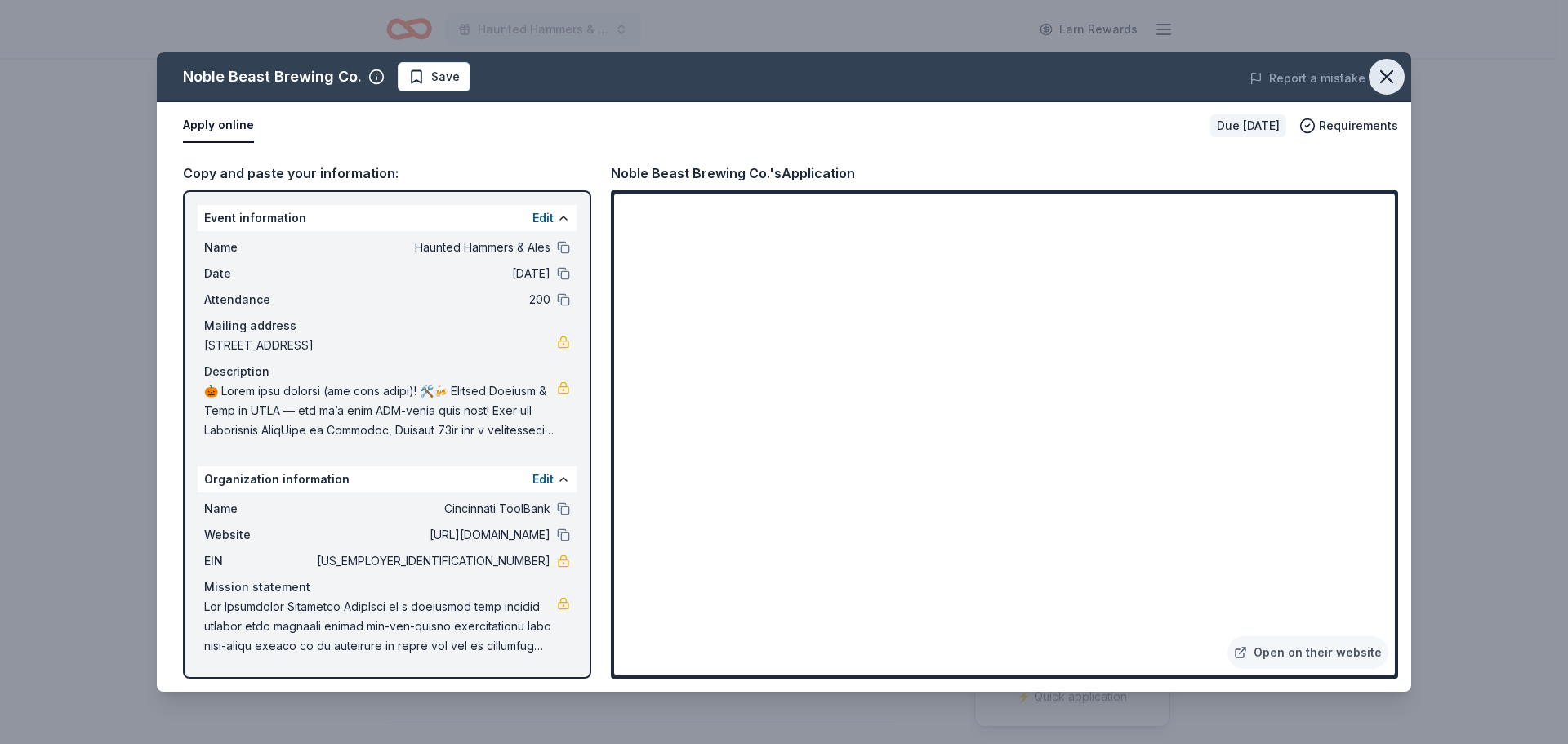
click at [1386, 81] on icon "button" at bounding box center [1386, 76] width 23 height 23
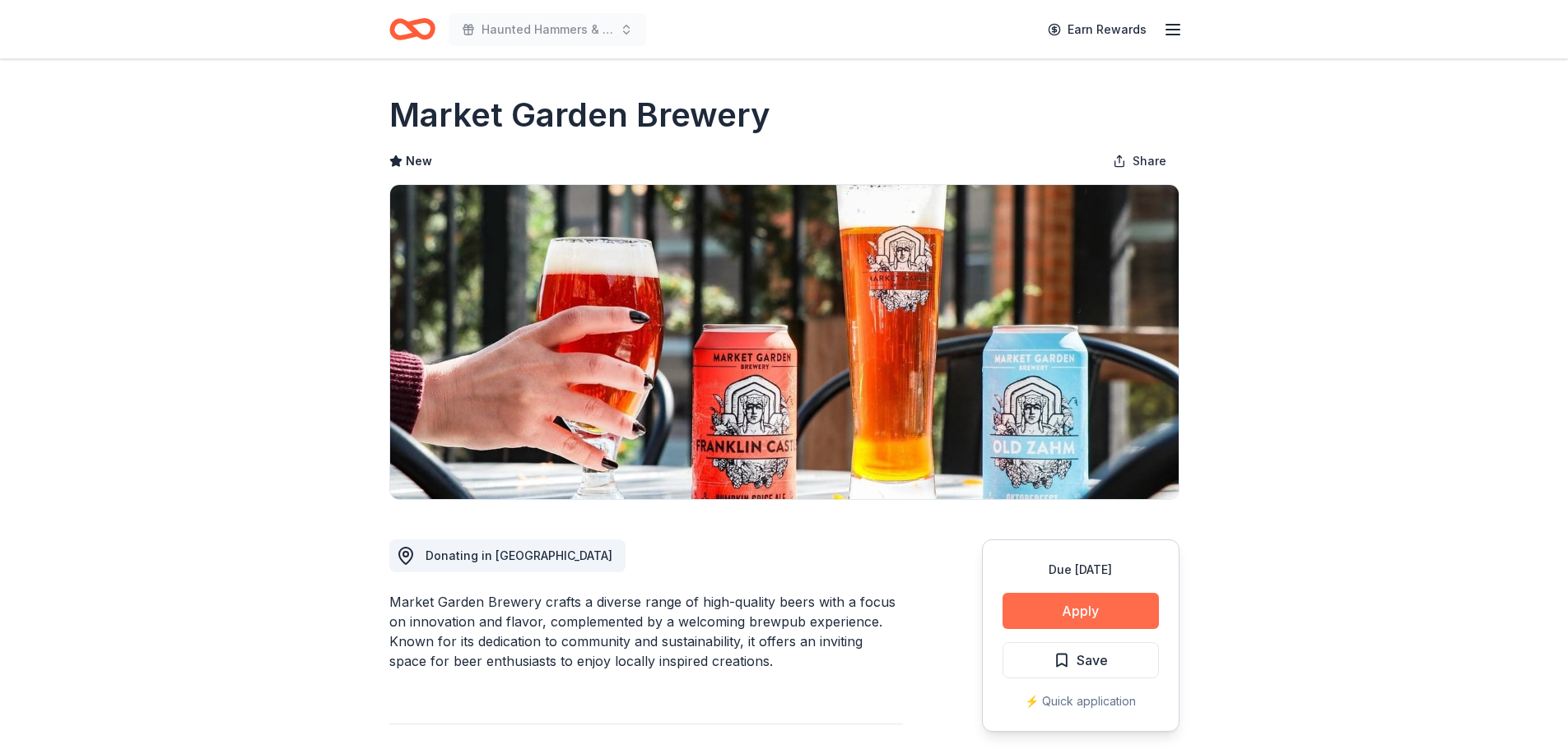
click at [1073, 616] on button "Apply" at bounding box center [1080, 611] width 157 height 36
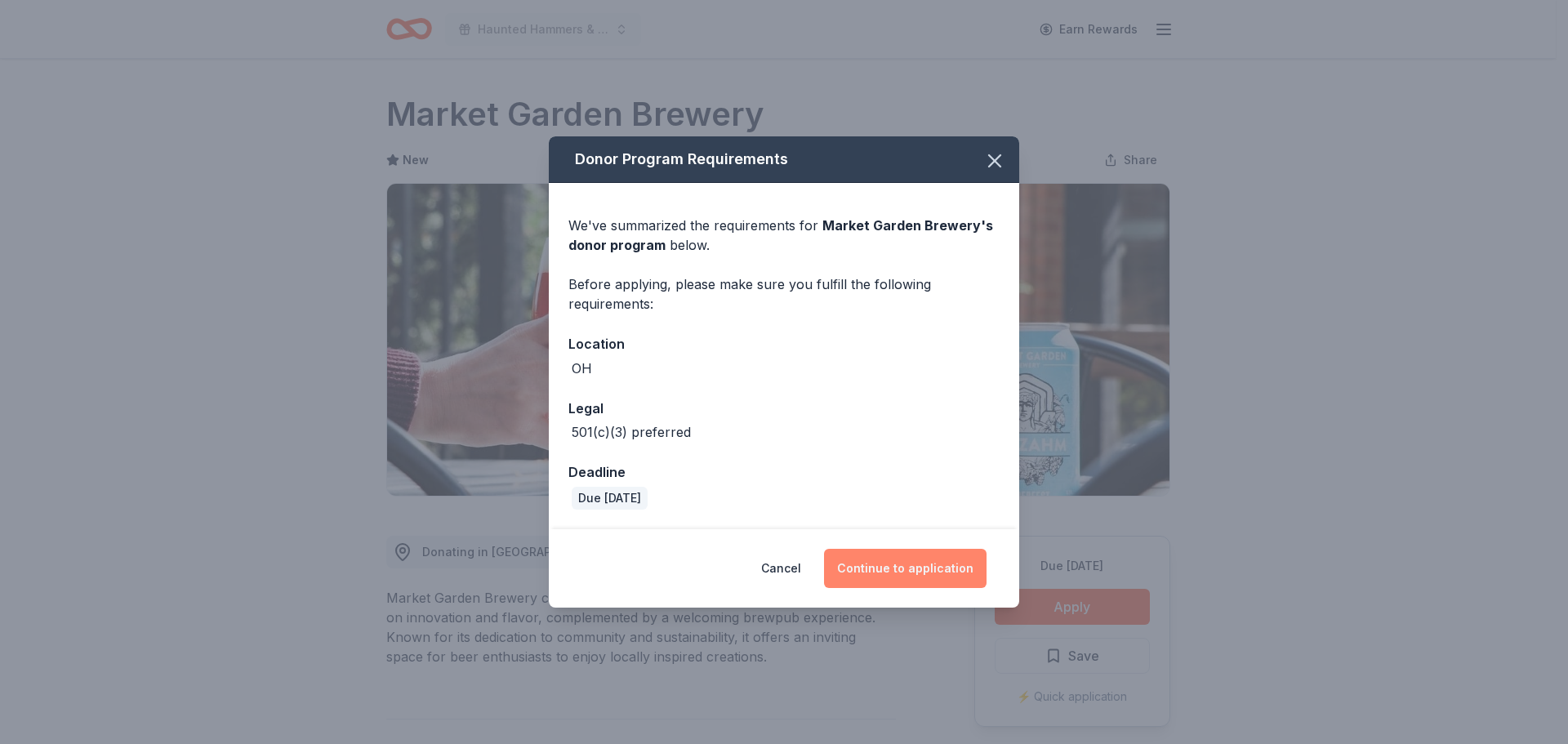
click at [915, 578] on button "Continue to application" at bounding box center [904, 568] width 163 height 40
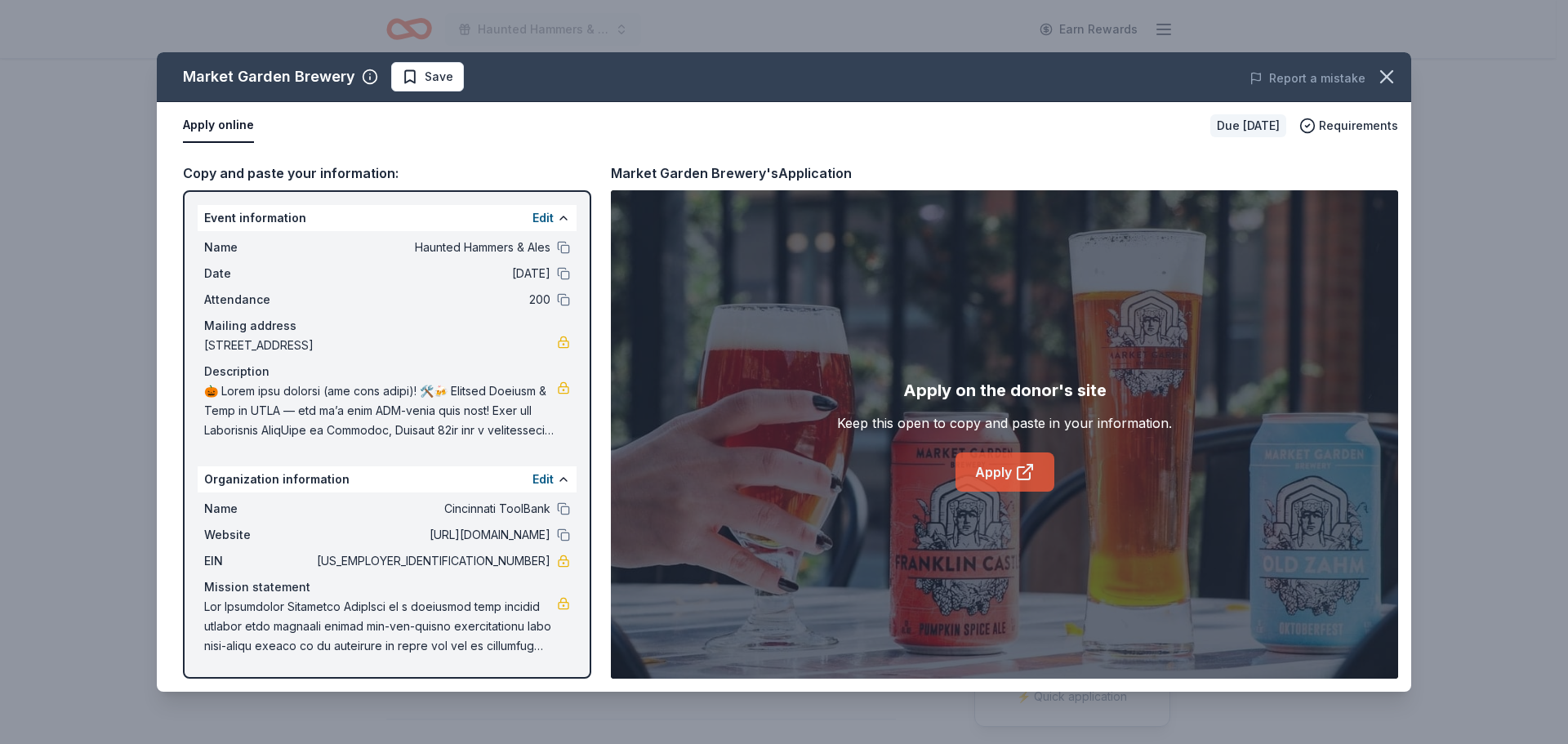
click at [993, 473] on link "Apply" at bounding box center [1006, 472] width 99 height 40
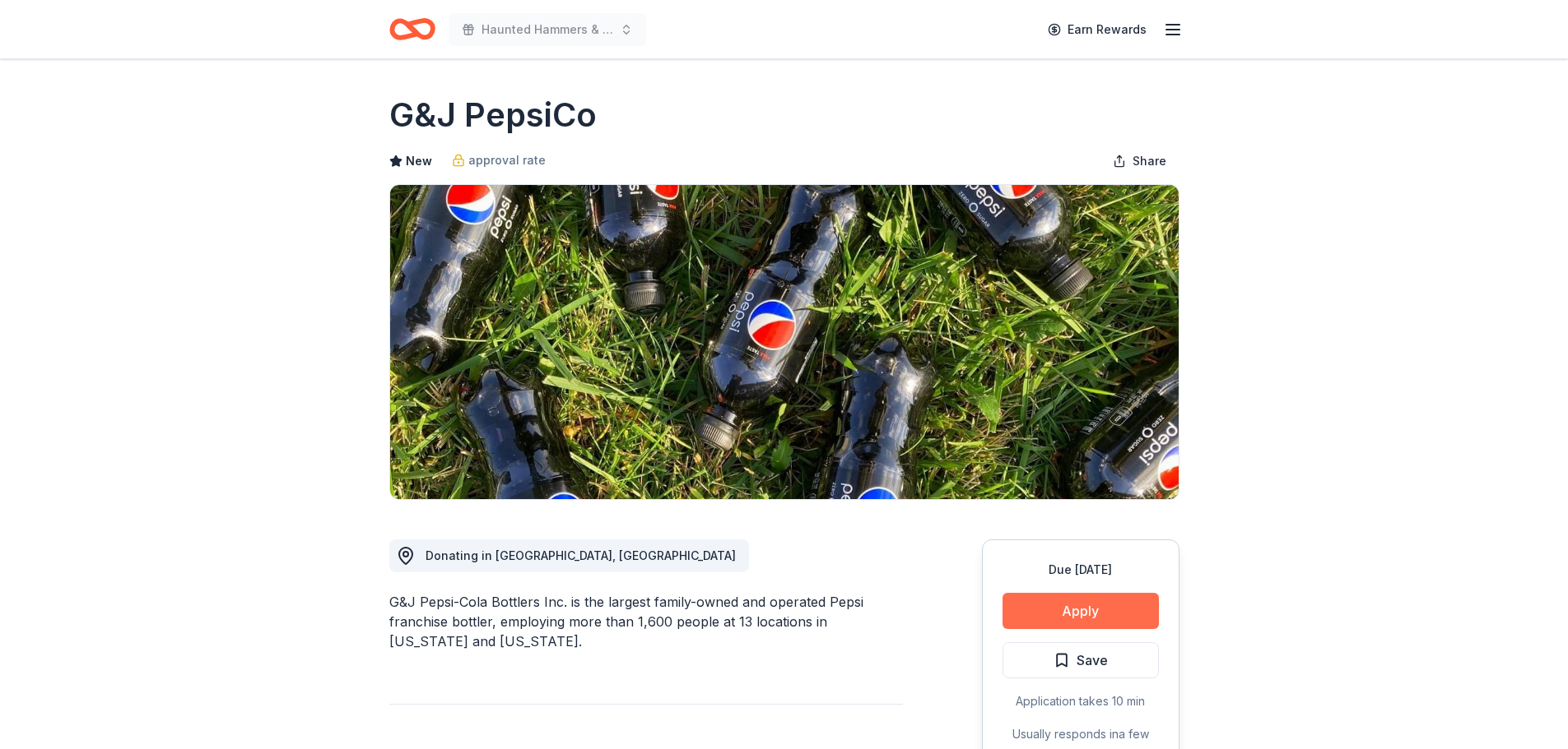
click at [1093, 609] on button "Apply" at bounding box center [1080, 611] width 157 height 36
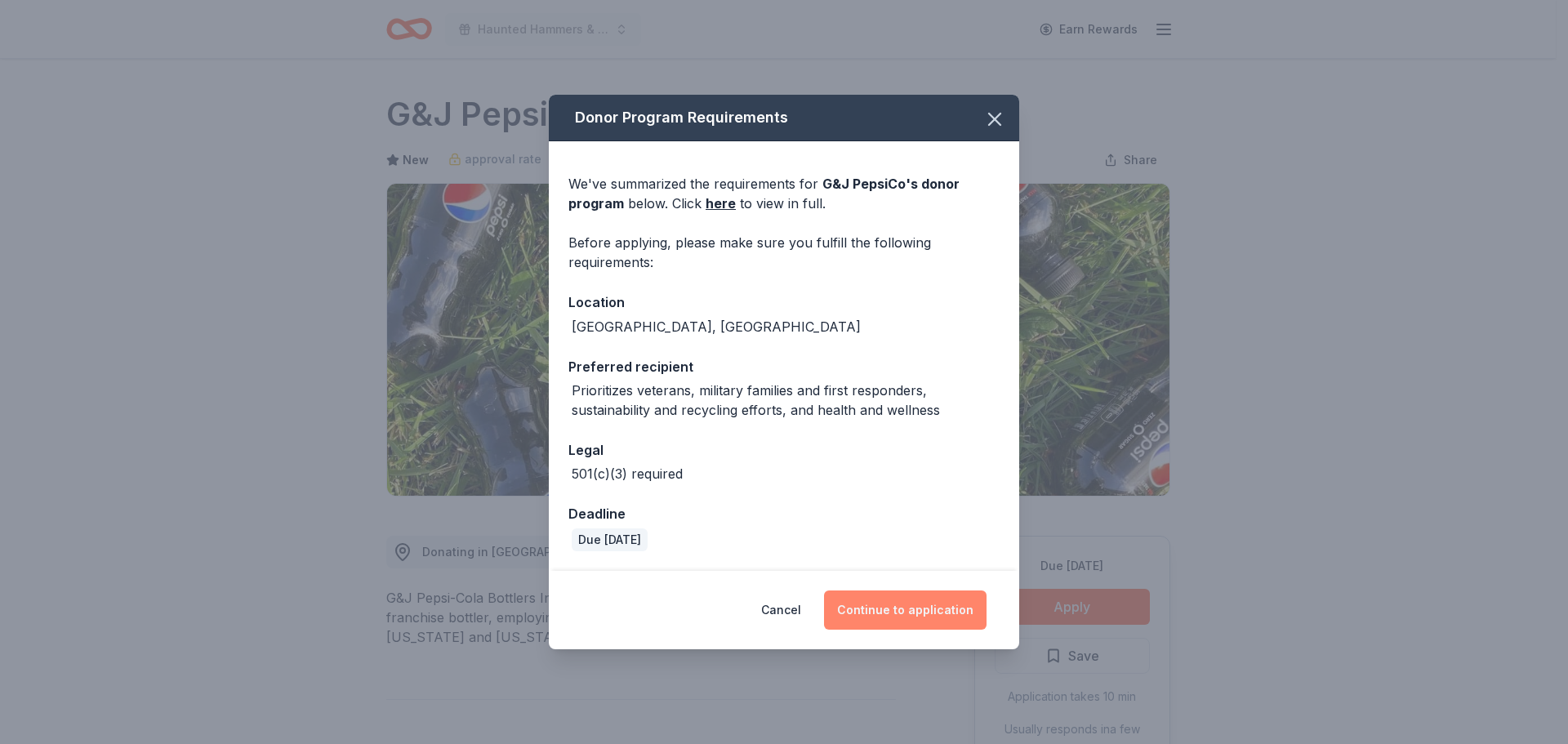
click at [907, 613] on button "Continue to application" at bounding box center [904, 610] width 163 height 40
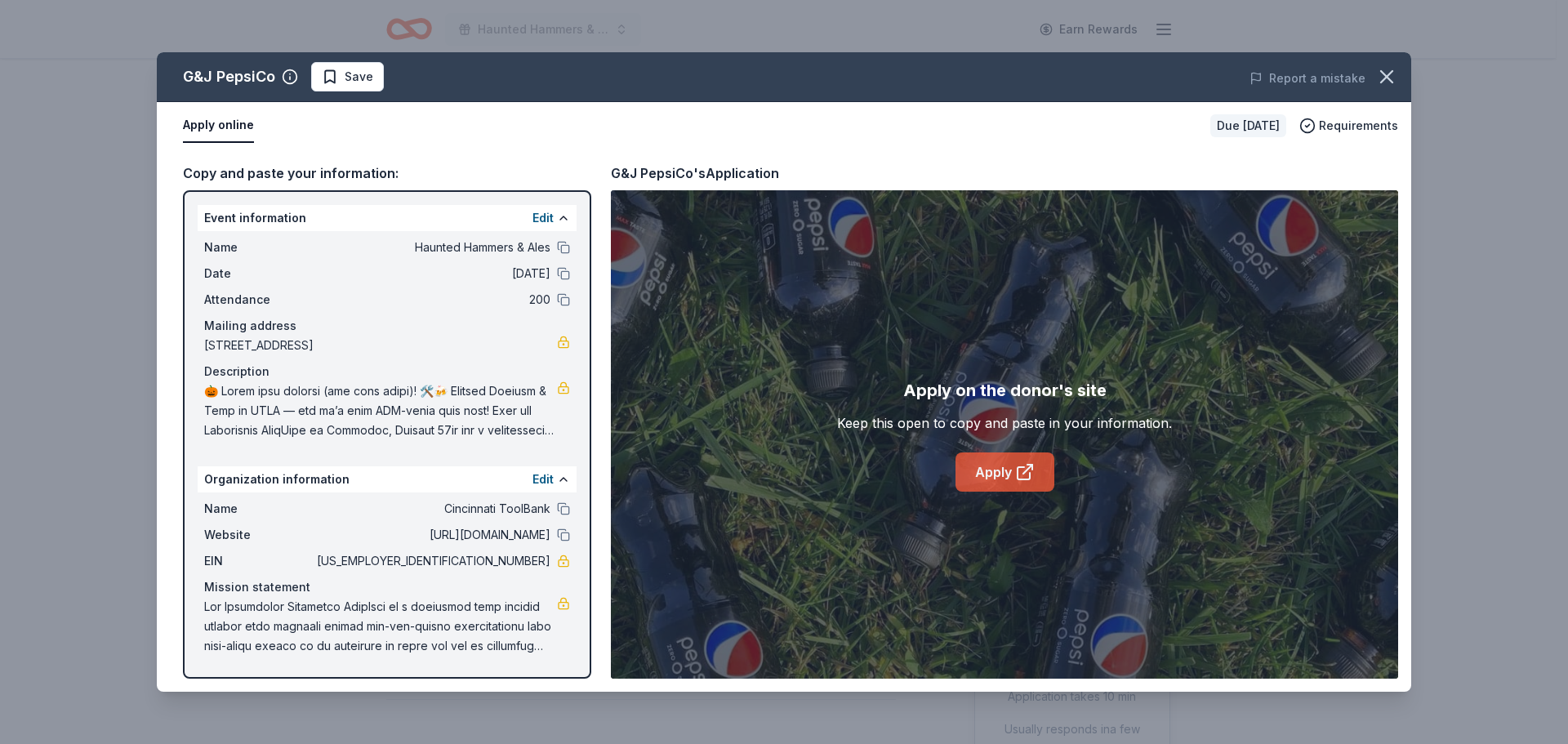
click at [994, 464] on link "Apply" at bounding box center [1006, 472] width 99 height 40
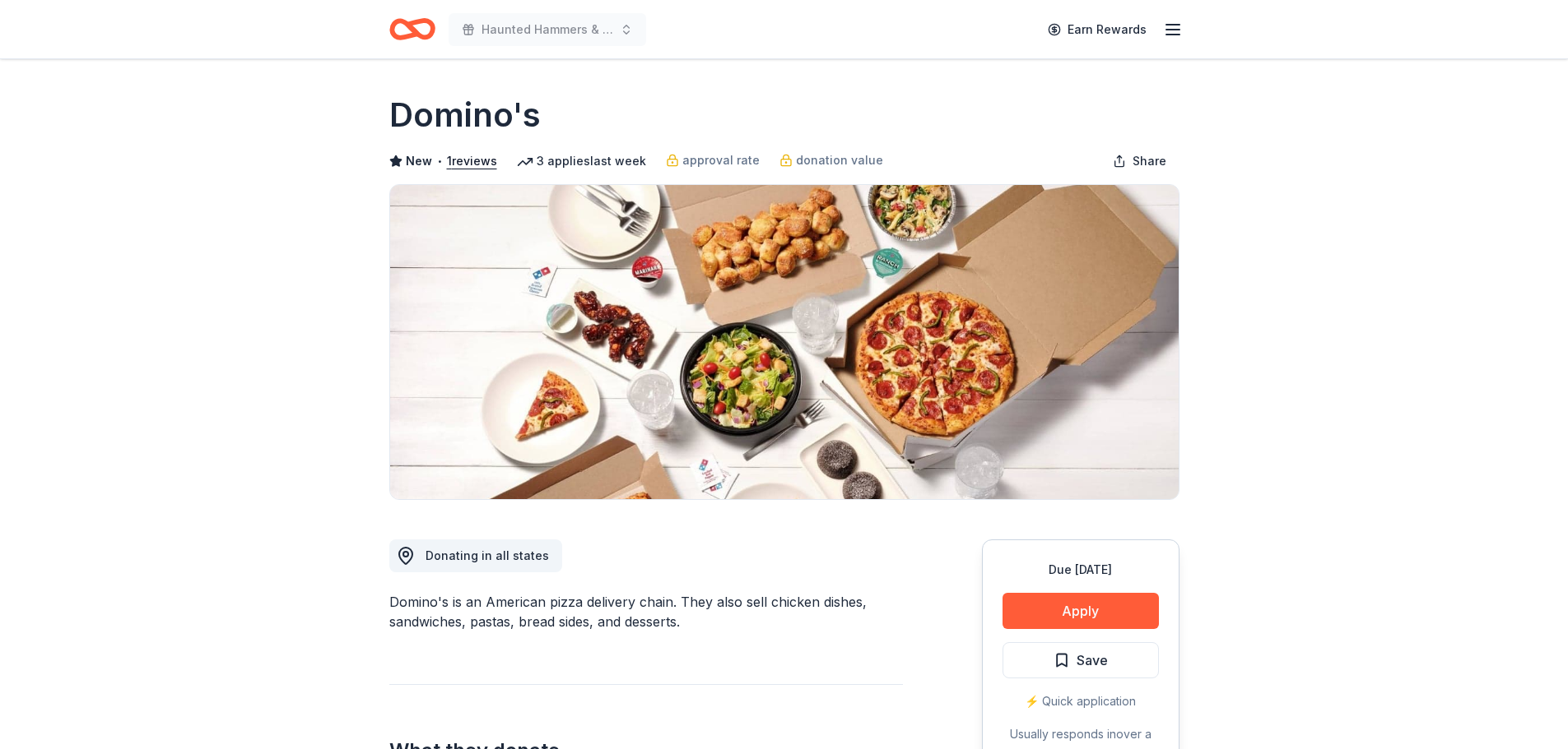
click at [1051, 637] on div "Due [DATE] Apply Save ⚡️ Quick application Usually responds in over a month" at bounding box center [1080, 662] width 197 height 245
click at [1053, 617] on button "Apply" at bounding box center [1080, 611] width 157 height 36
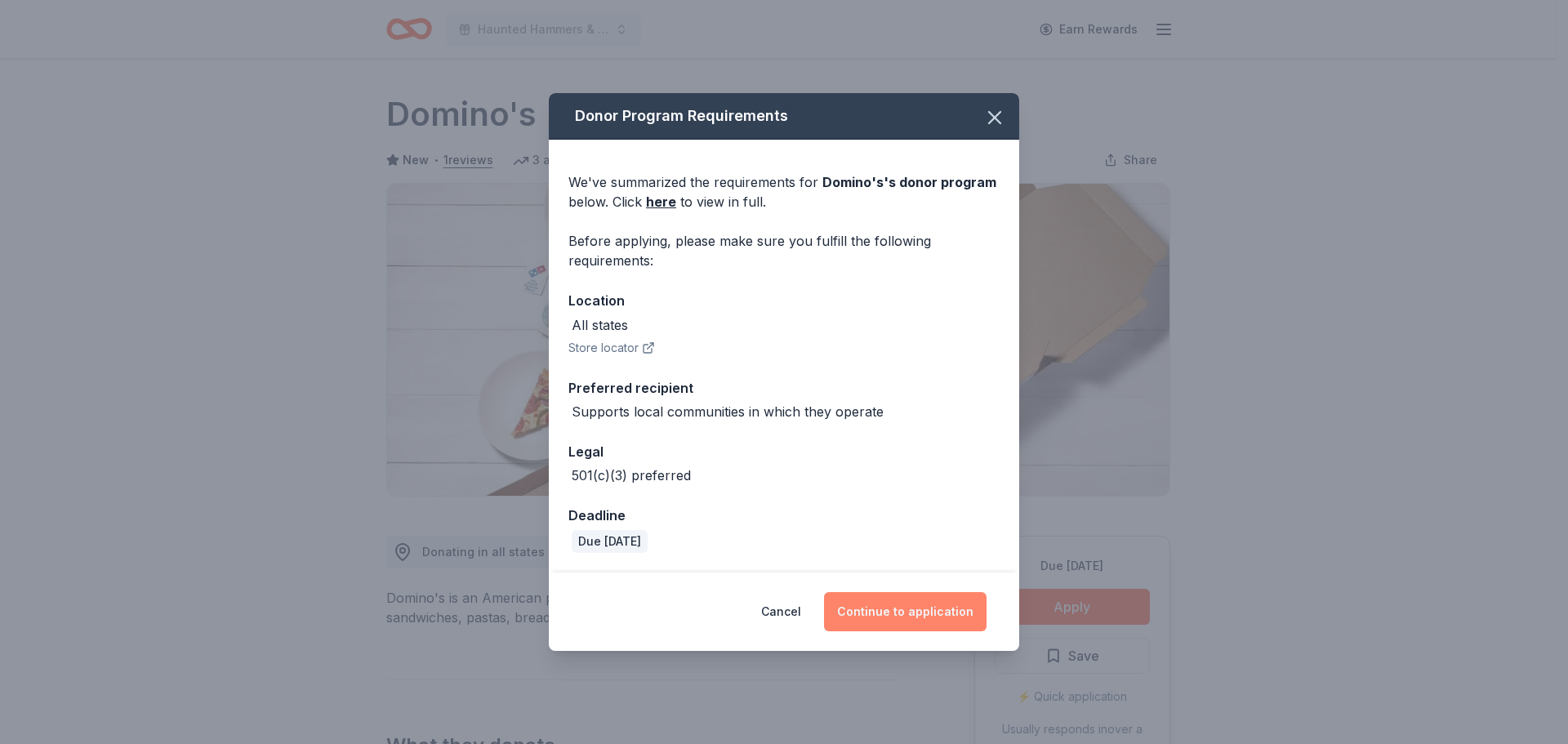
click at [912, 614] on button "Continue to application" at bounding box center [904, 612] width 163 height 40
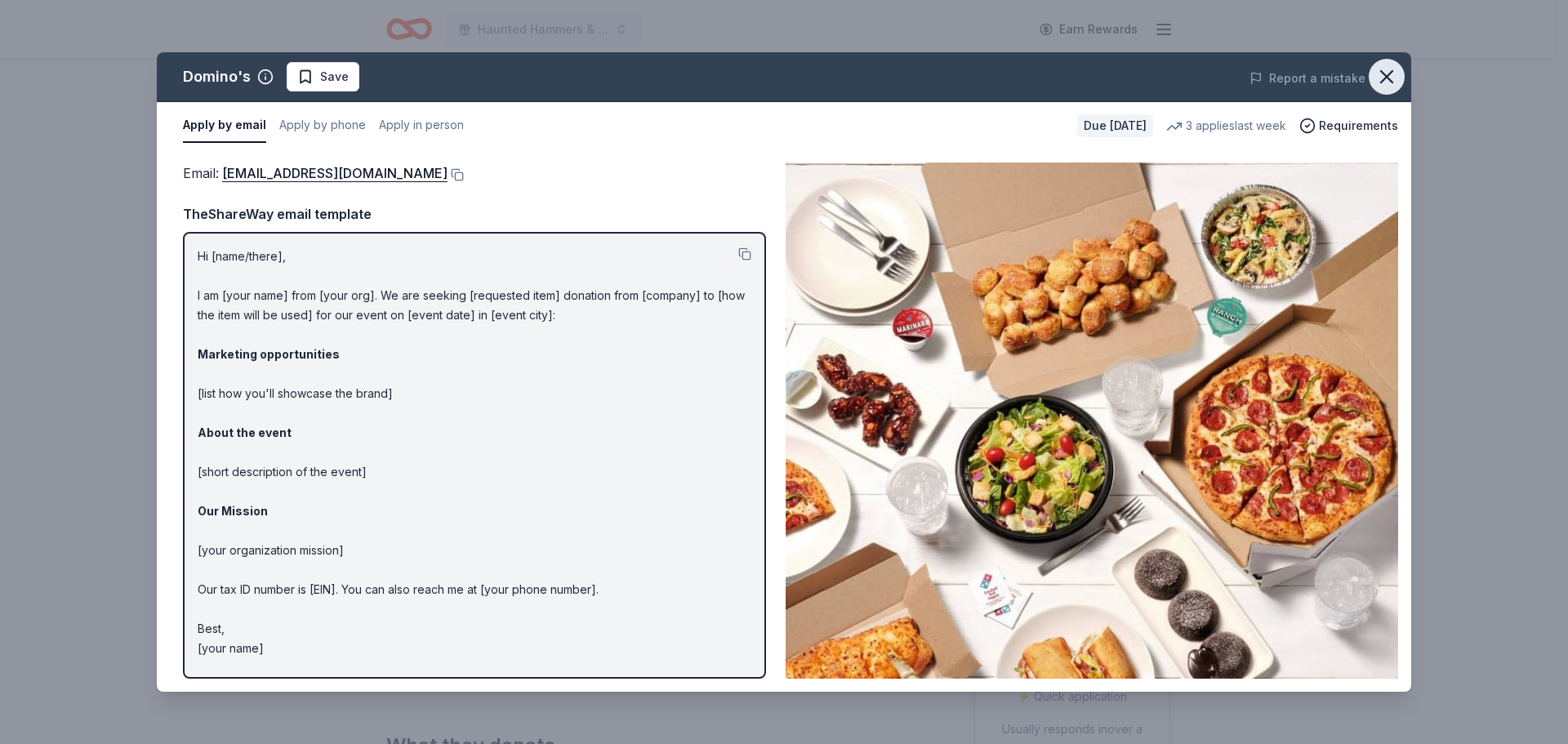
click at [1387, 74] on icon "button" at bounding box center [1386, 76] width 23 height 23
